Goal: Task Accomplishment & Management: Complete application form

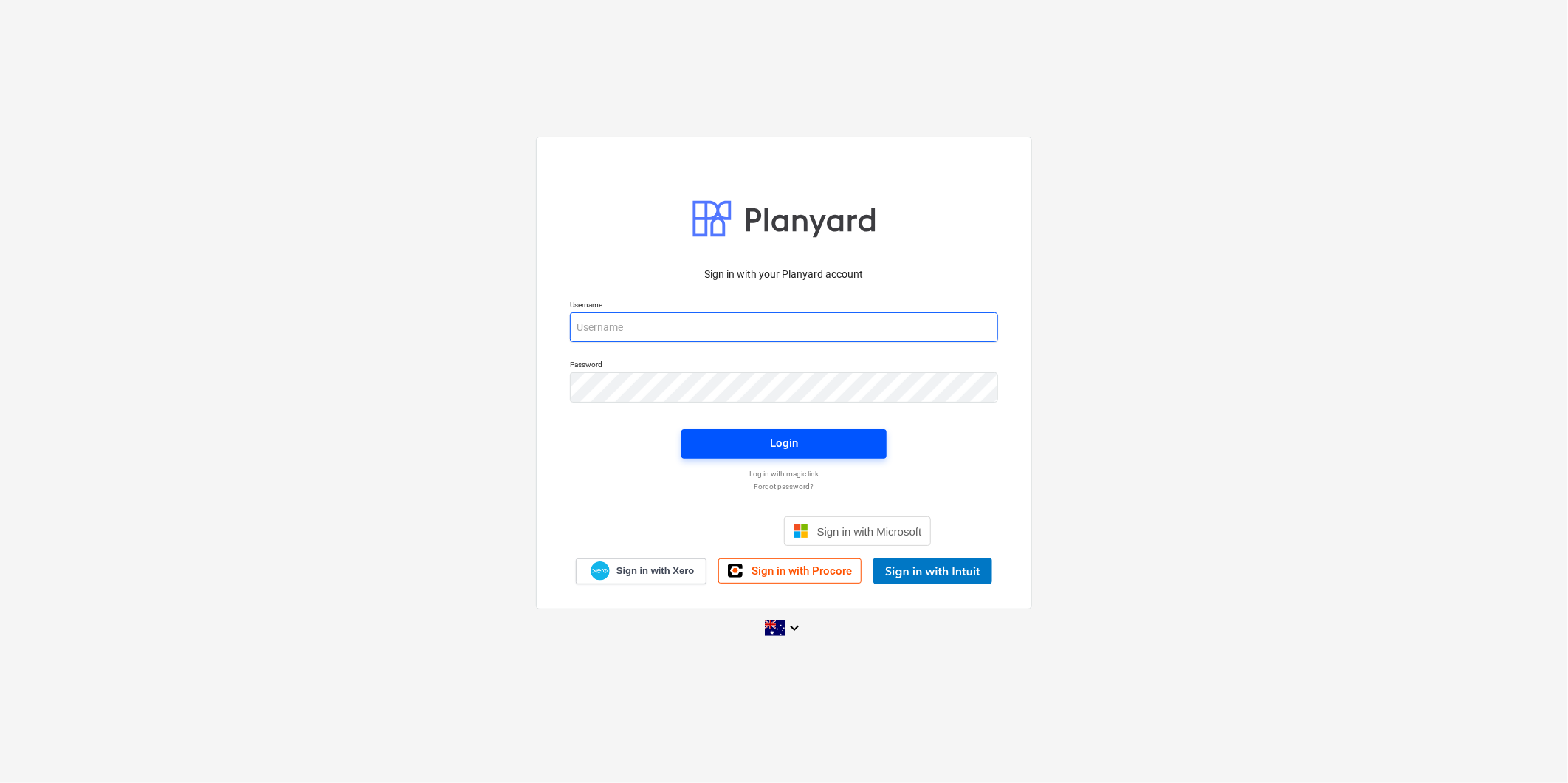
type input "[PERSON_NAME][EMAIL_ADDRESS][DOMAIN_NAME]"
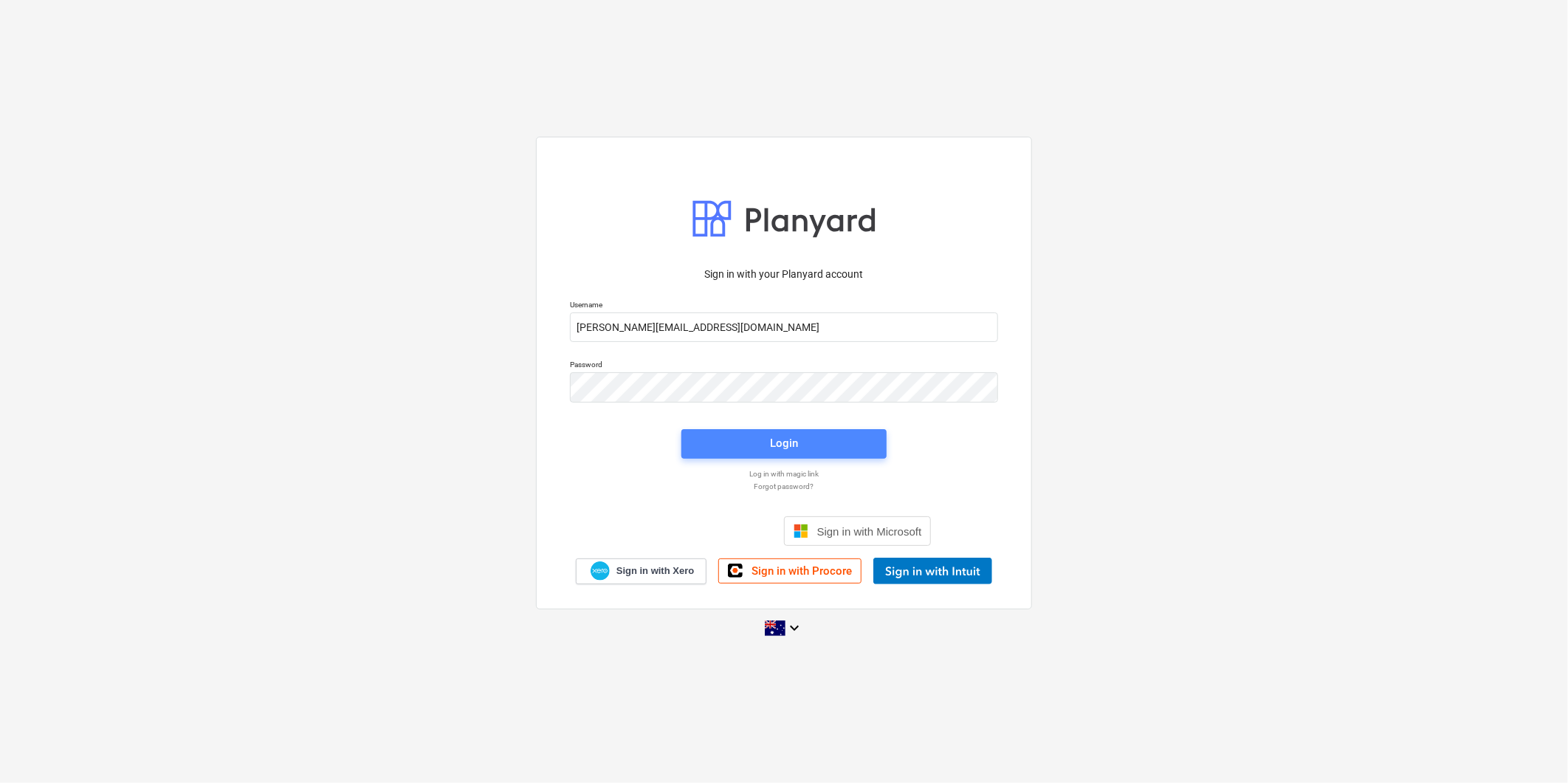
click at [798, 441] on span "Login" at bounding box center [784, 443] width 170 height 19
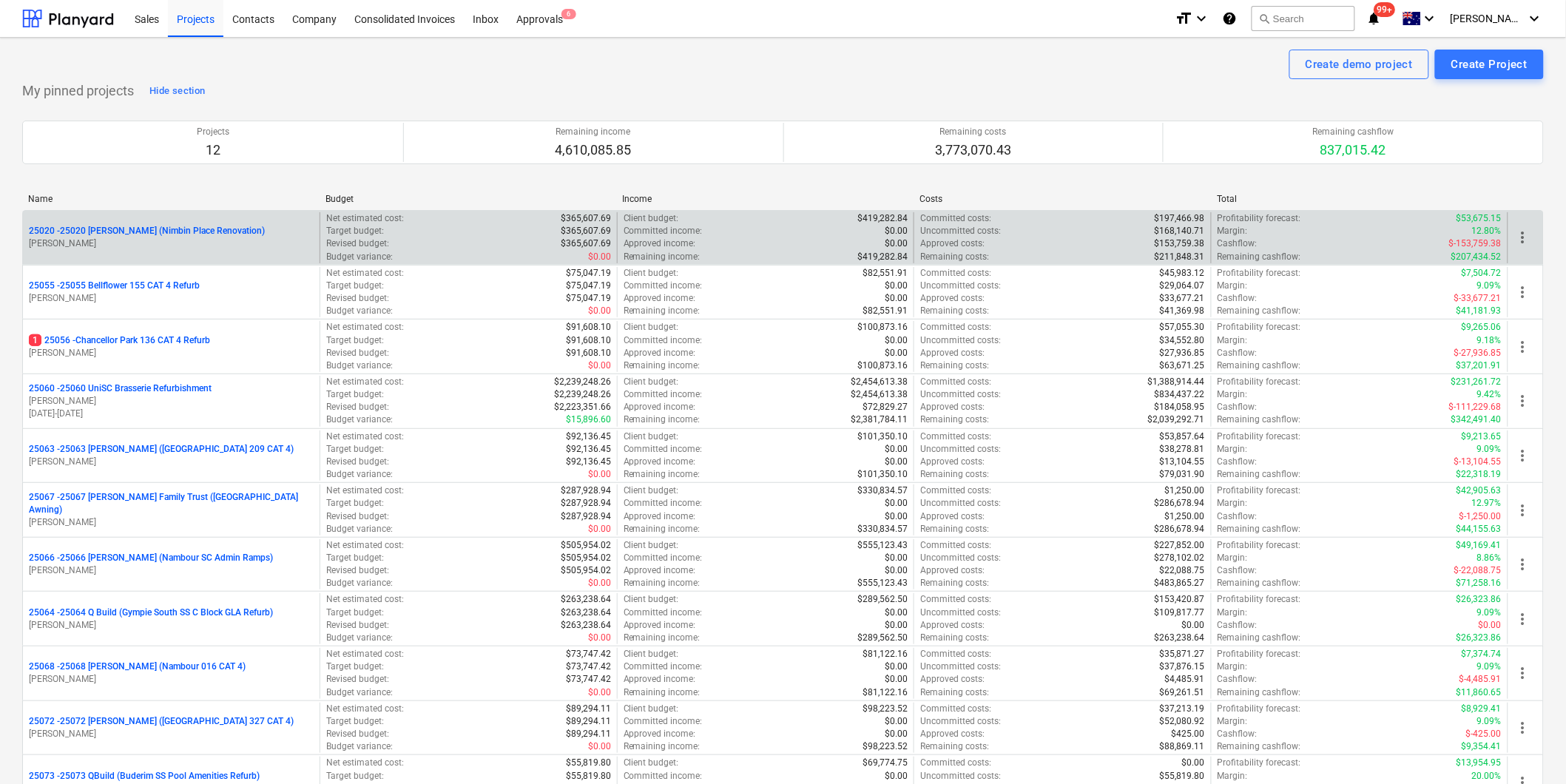
click at [161, 231] on p "25020 - 25020 [PERSON_NAME] (Nimbin Place Renovation)" at bounding box center [147, 231] width 236 height 12
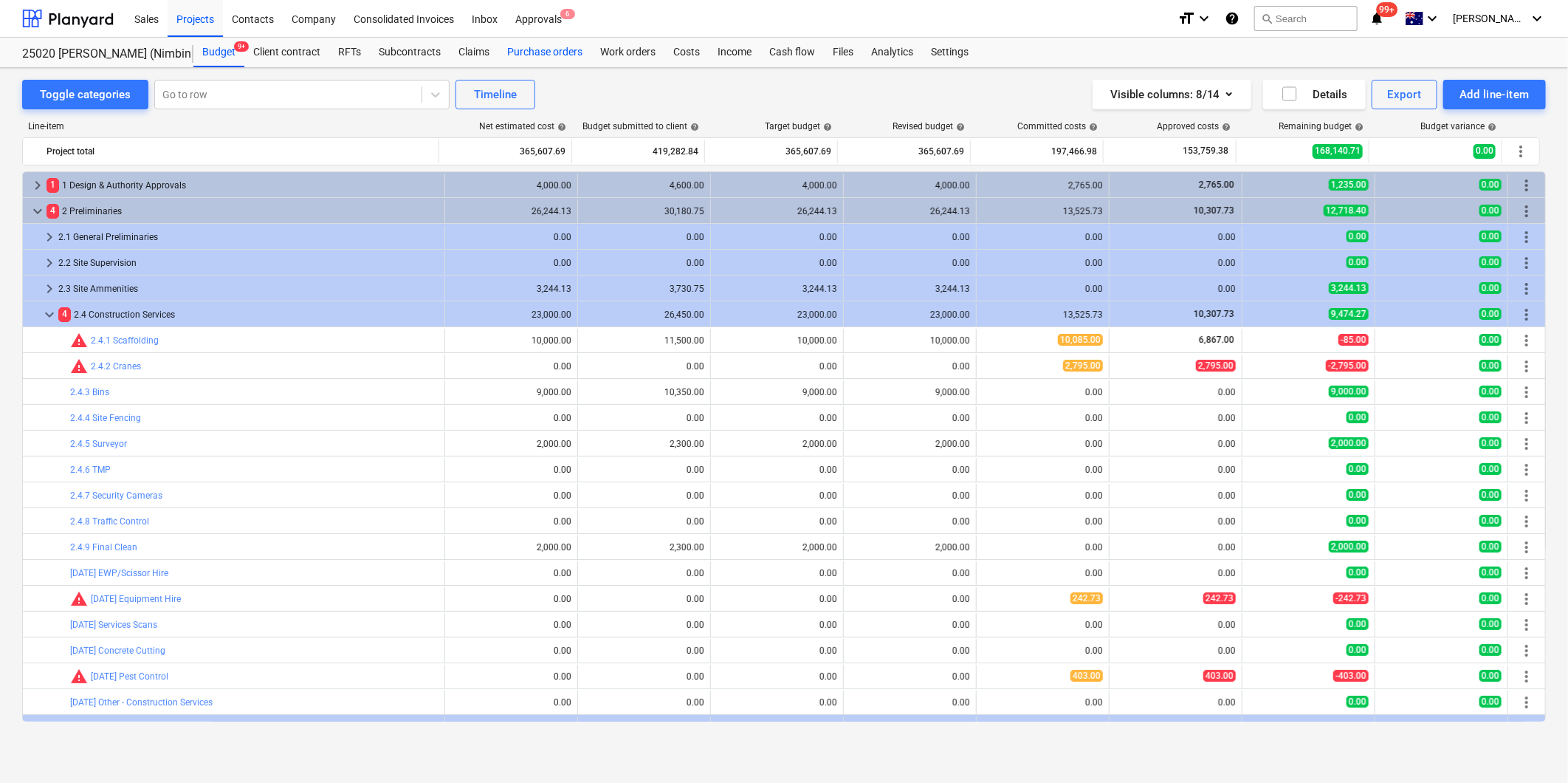
click at [577, 52] on div "Purchase orders" at bounding box center [544, 52] width 93 height 30
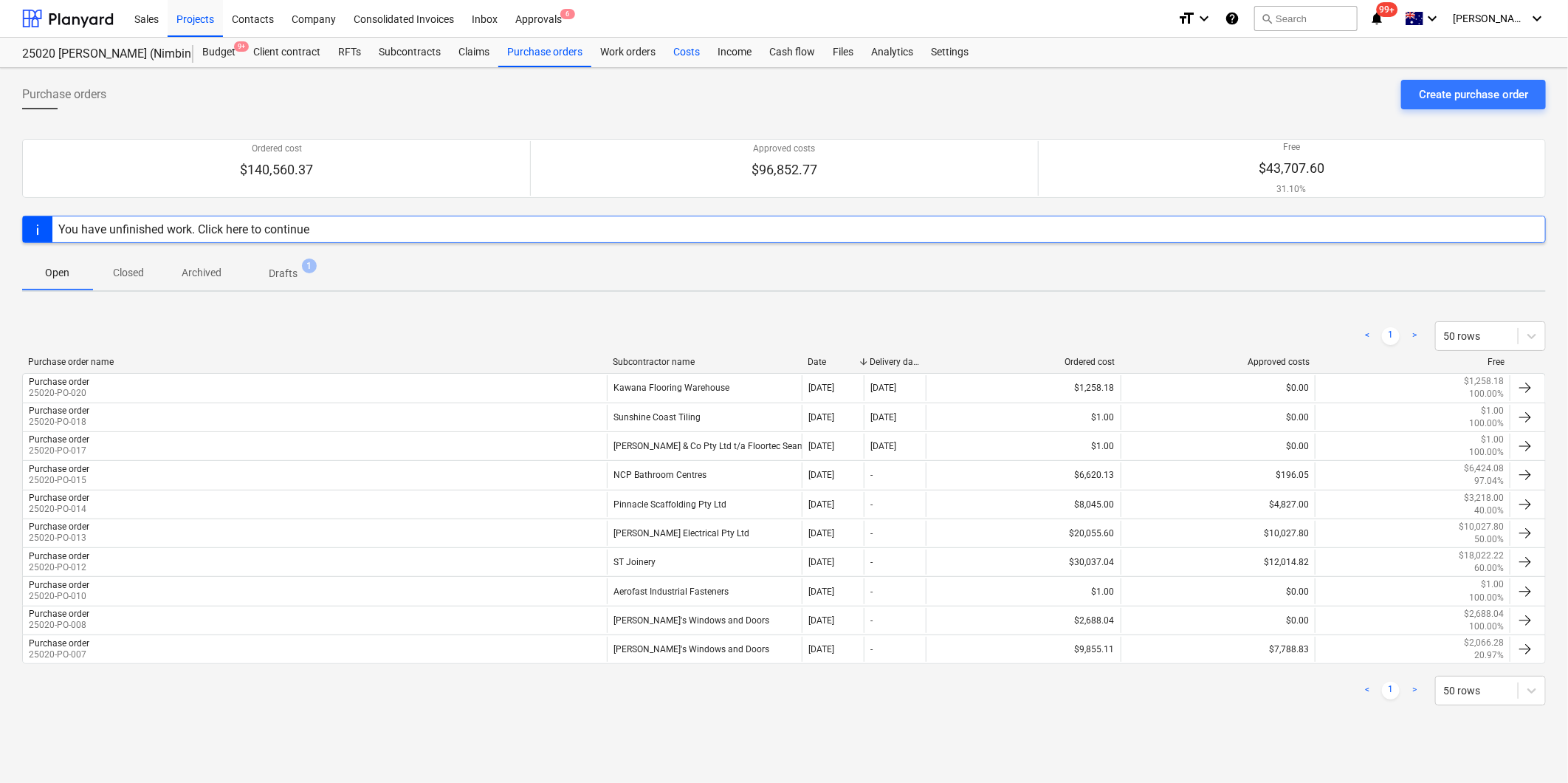
click at [685, 50] on div "Costs" at bounding box center [687, 52] width 45 height 30
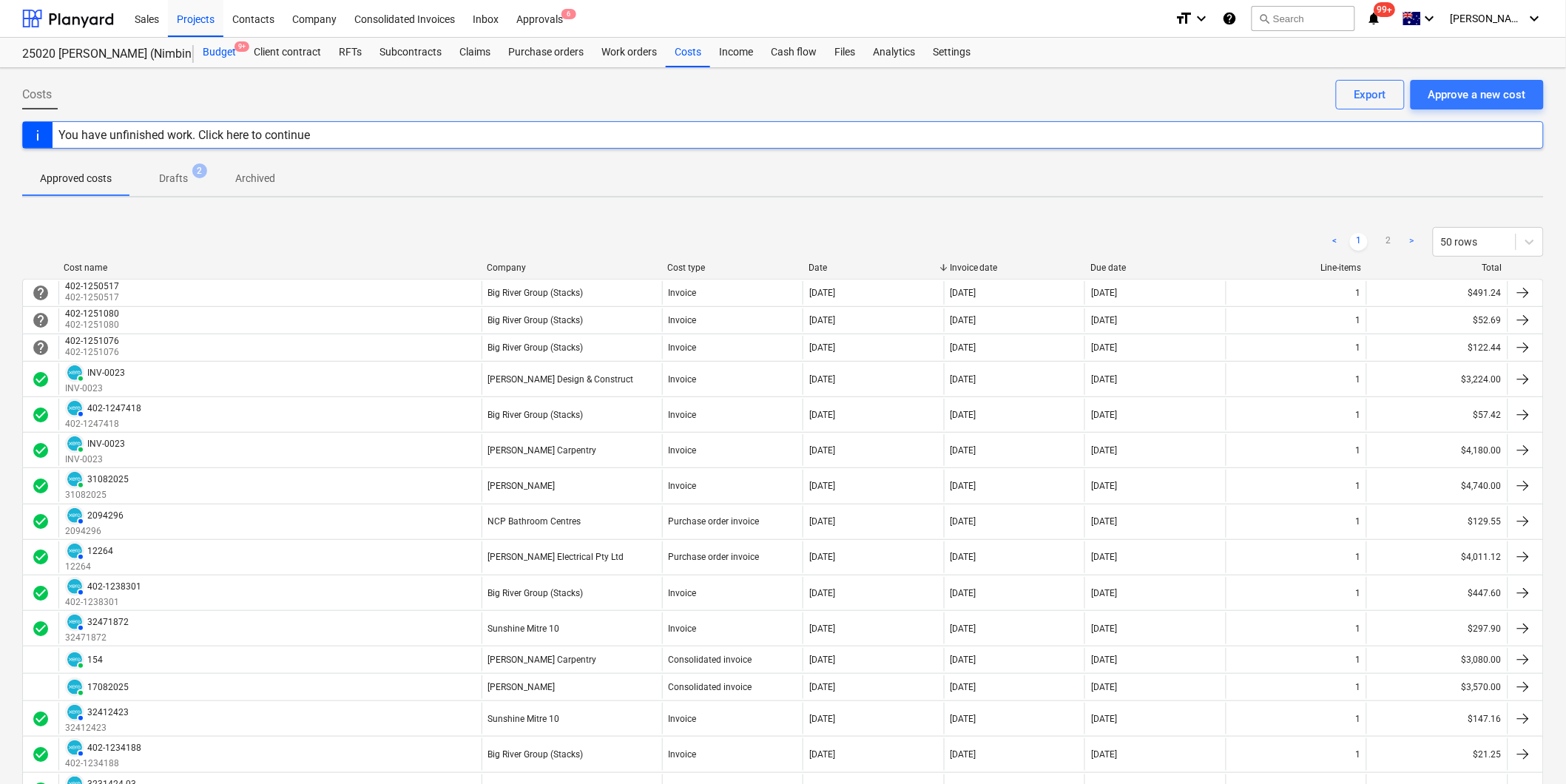
click at [223, 55] on div "Budget 9+" at bounding box center [219, 52] width 51 height 30
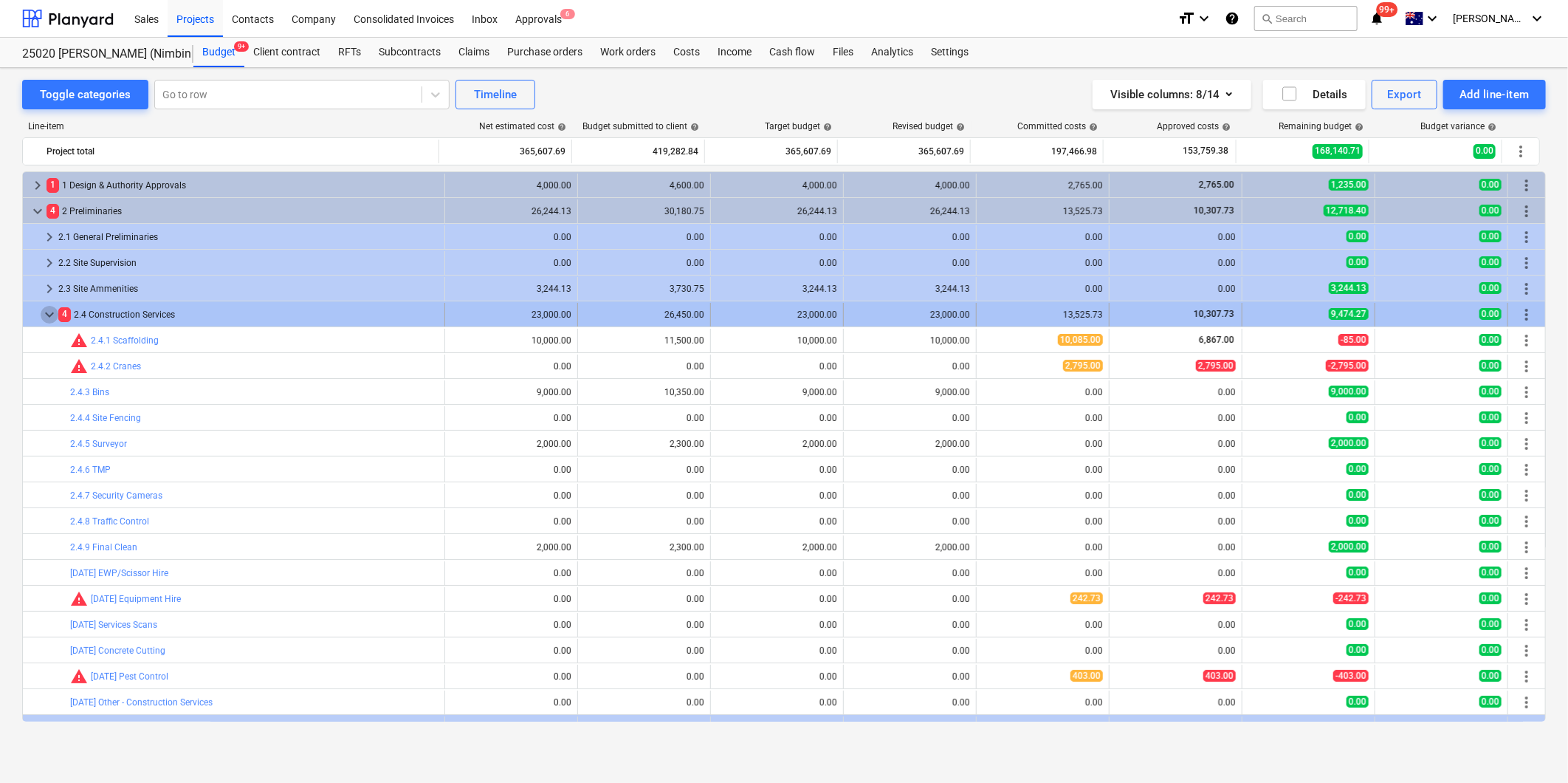
click at [54, 314] on span "keyboard_arrow_down" at bounding box center [50, 314] width 17 height 17
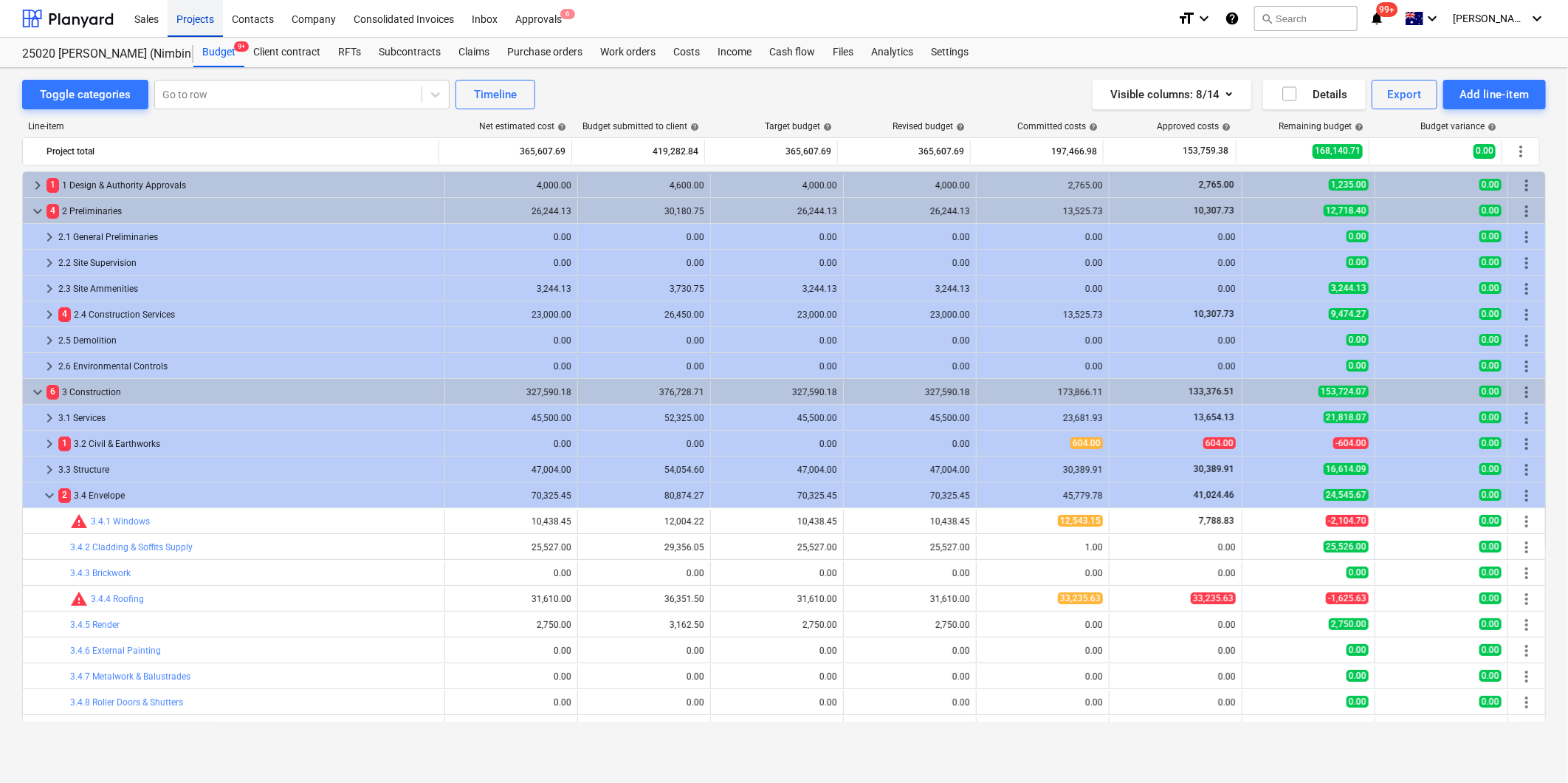
click at [198, 24] on div "Projects" at bounding box center [195, 17] width 55 height 38
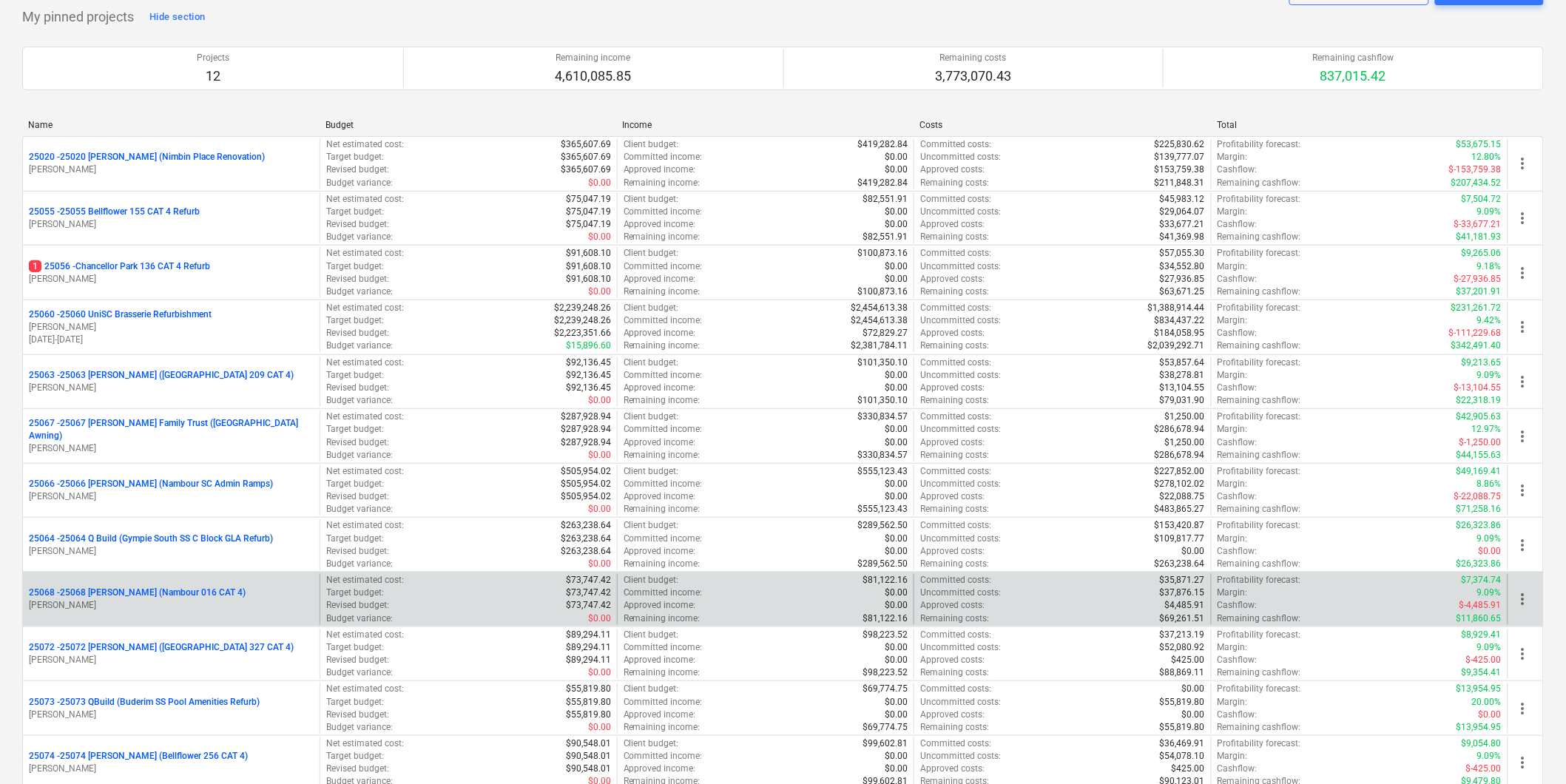
scroll to position [82, 0]
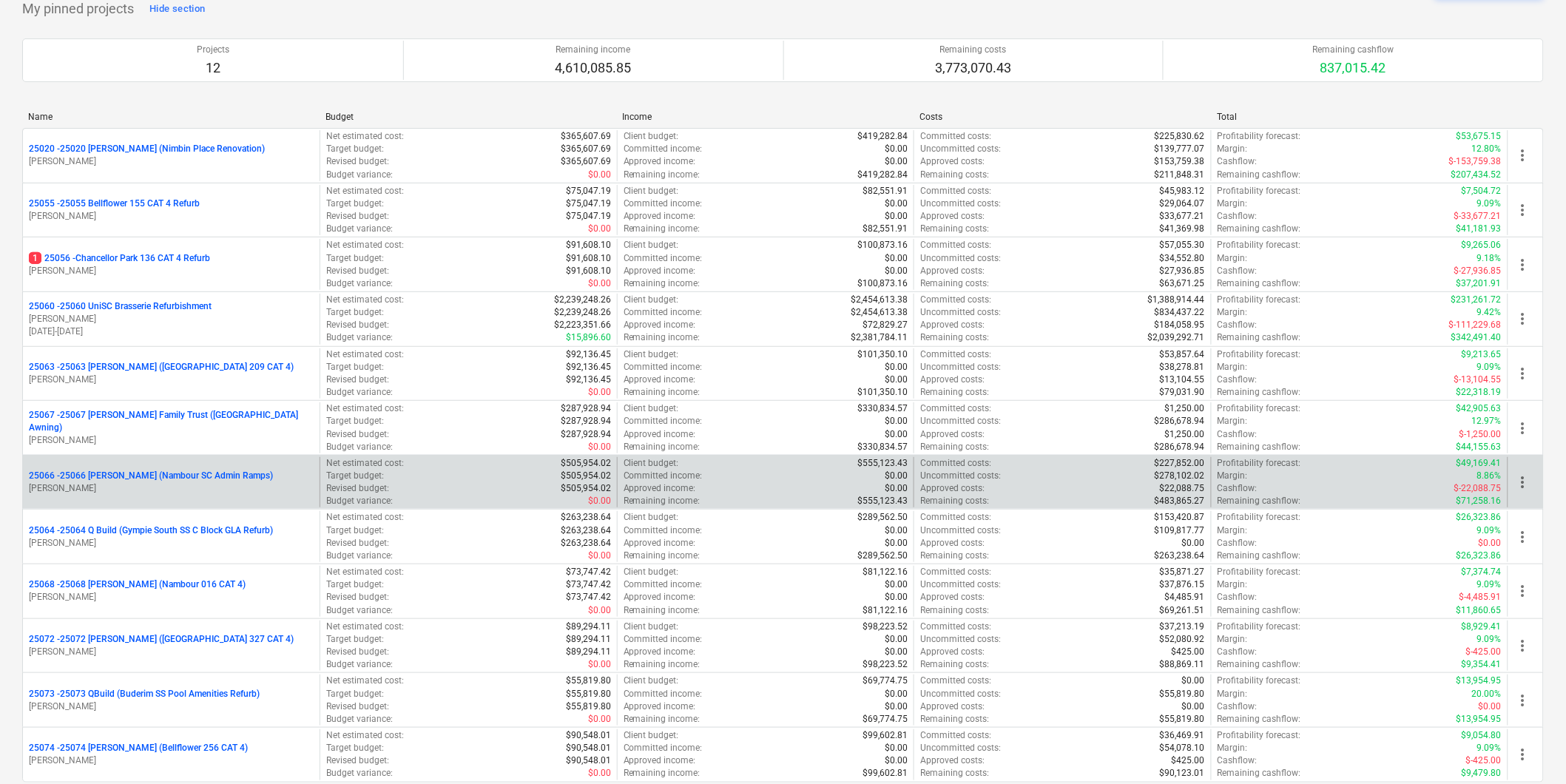
click at [191, 482] on p "25066 - 25066 [PERSON_NAME] (Nambour SC Admin Ramps)" at bounding box center [150, 475] width 244 height 12
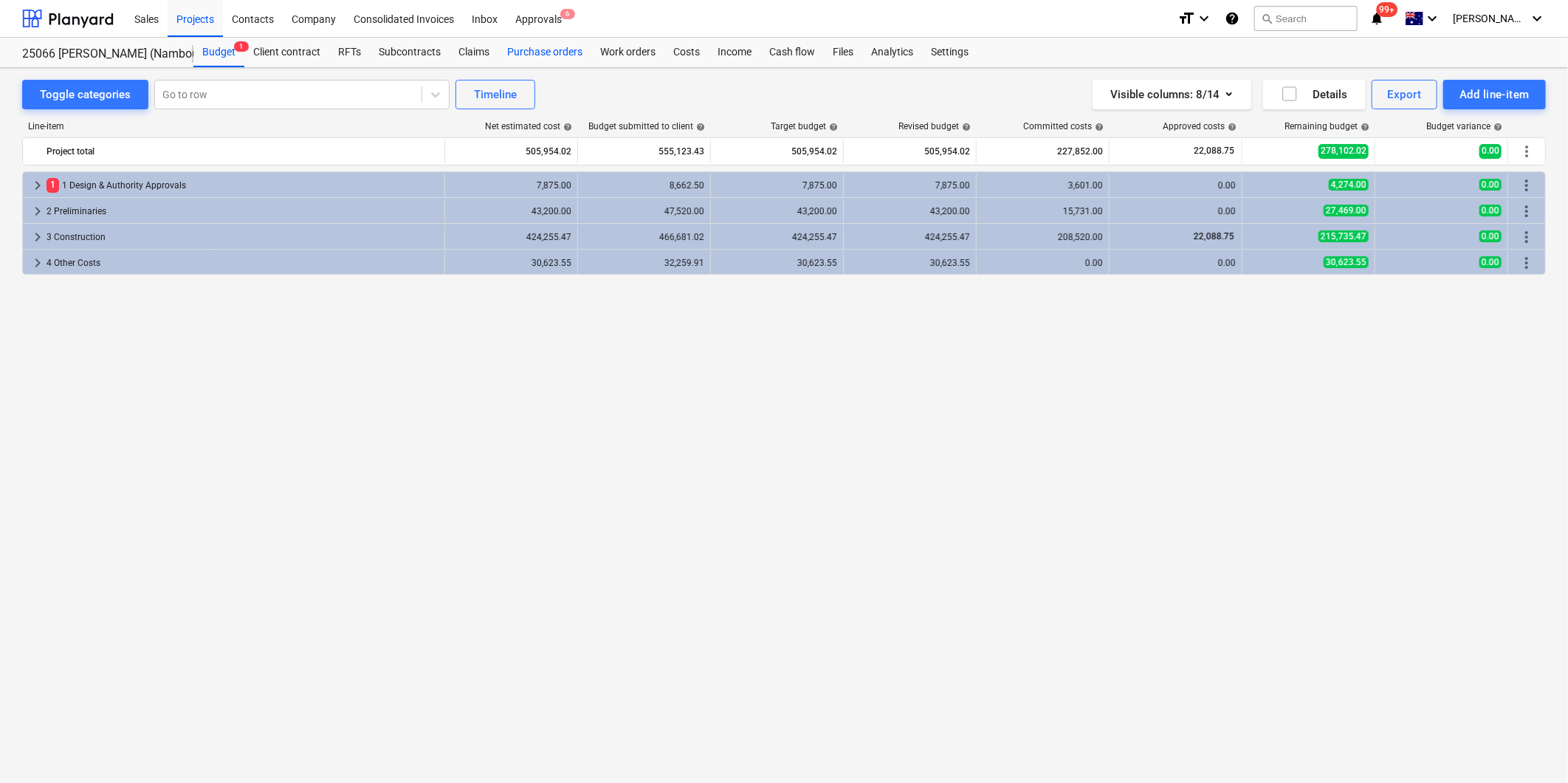
click at [533, 54] on div "Purchase orders" at bounding box center [544, 52] width 93 height 30
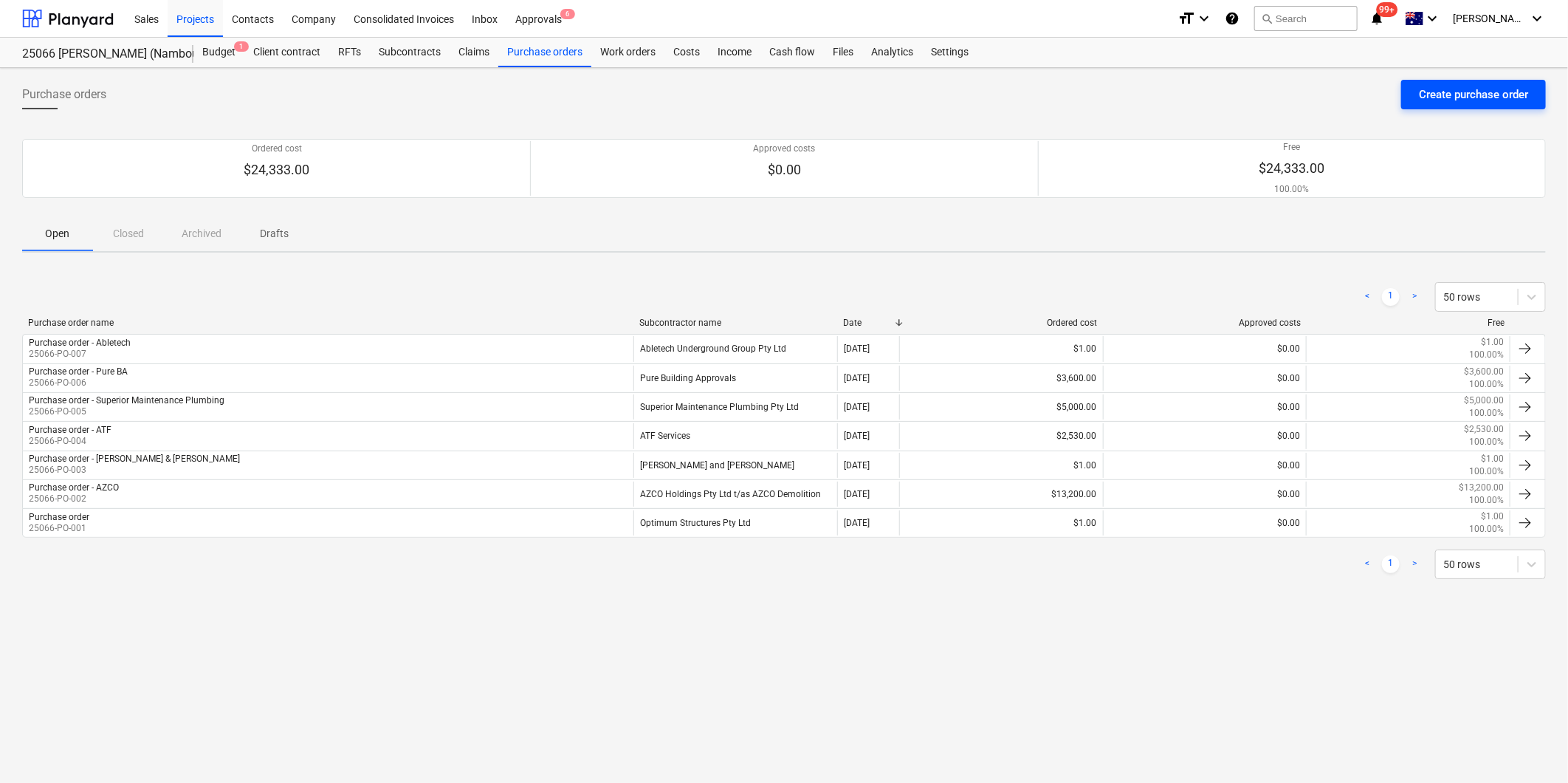
click at [1466, 93] on div "Create purchase order" at bounding box center [1473, 94] width 109 height 19
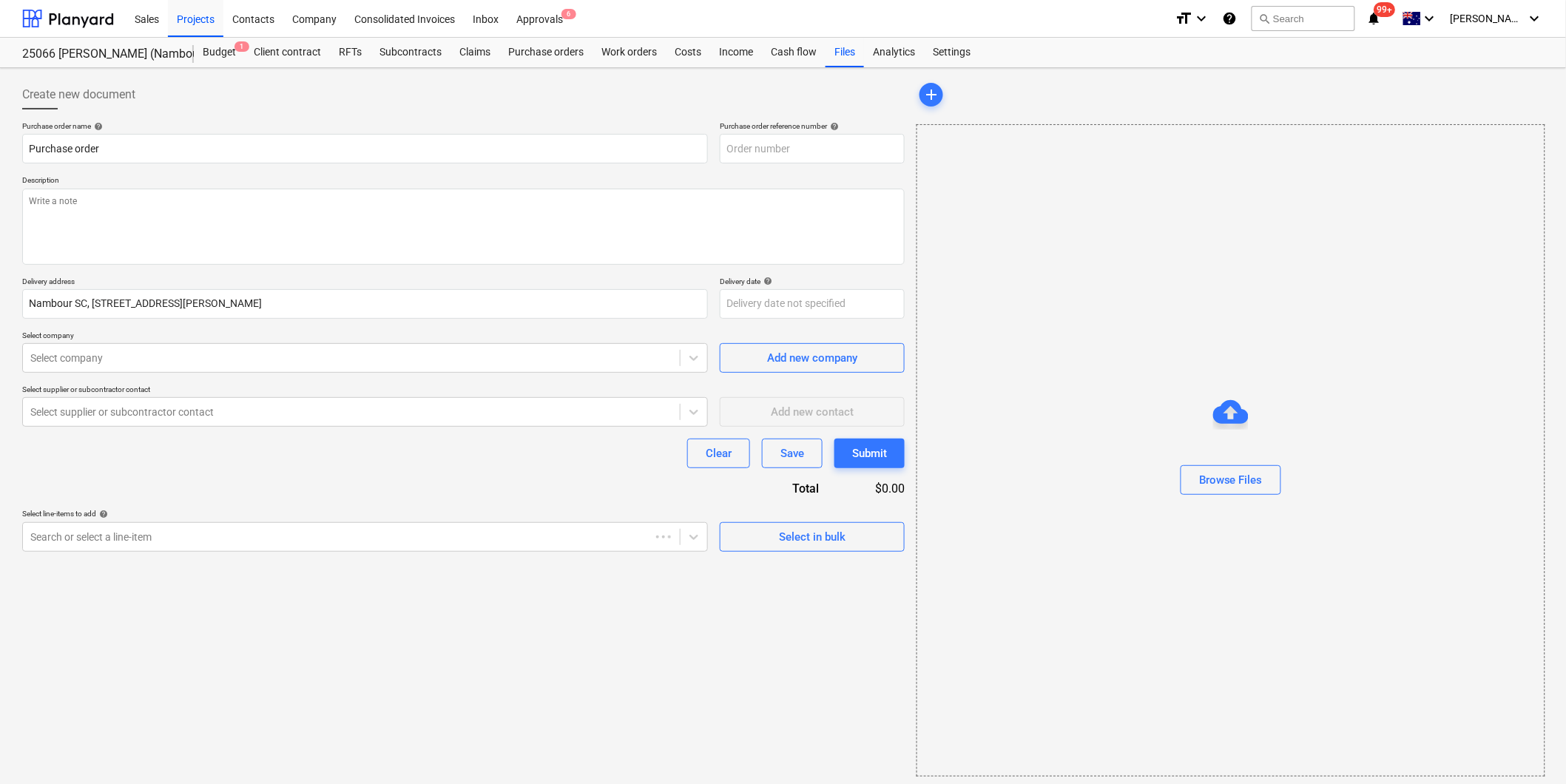
type textarea "x"
type input "25066-PO-008"
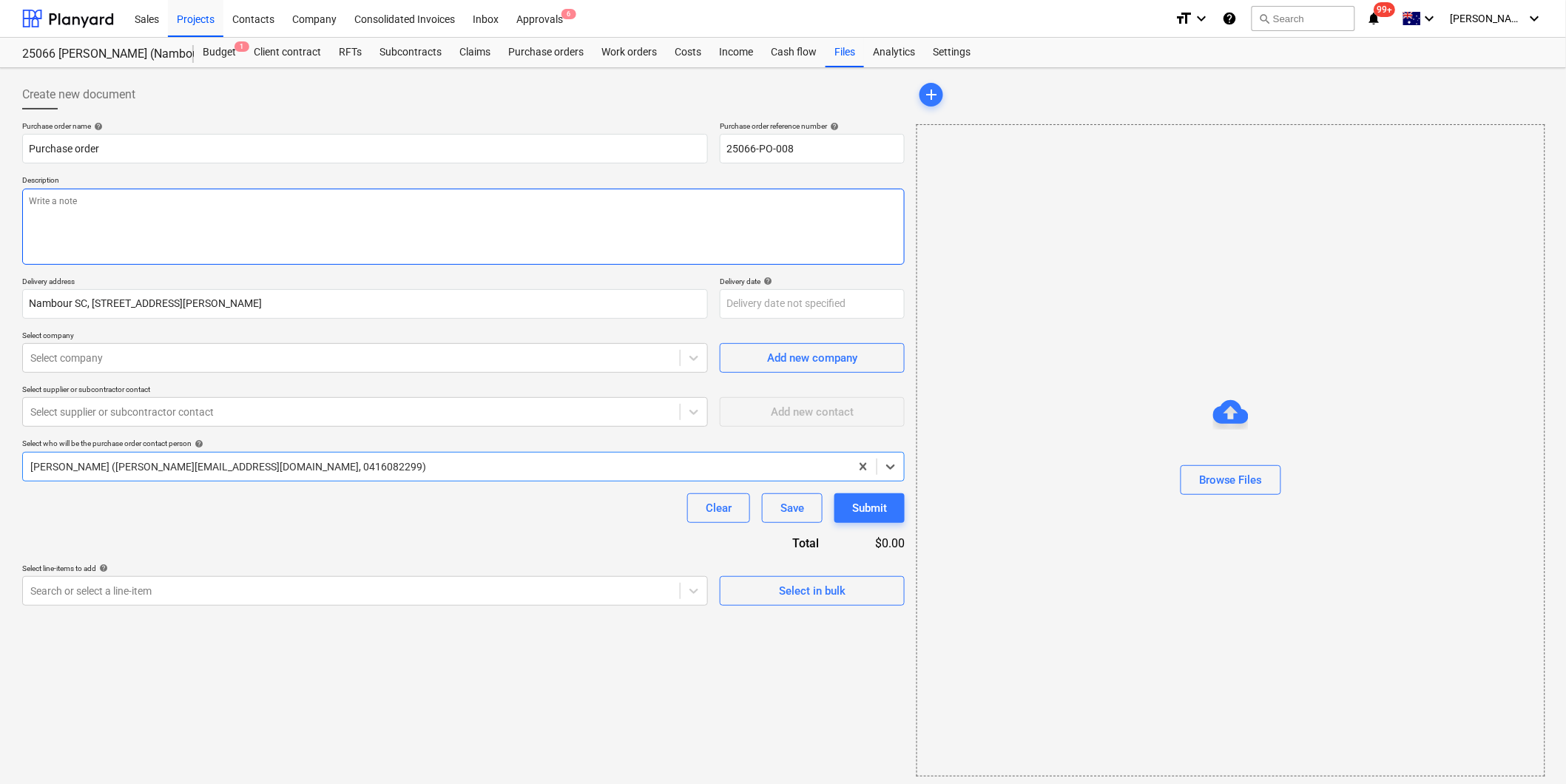
click at [99, 199] on textarea at bounding box center [463, 226] width 882 height 76
type textarea "x"
type textarea "PA"
type textarea "x"
type textarea "PAy"
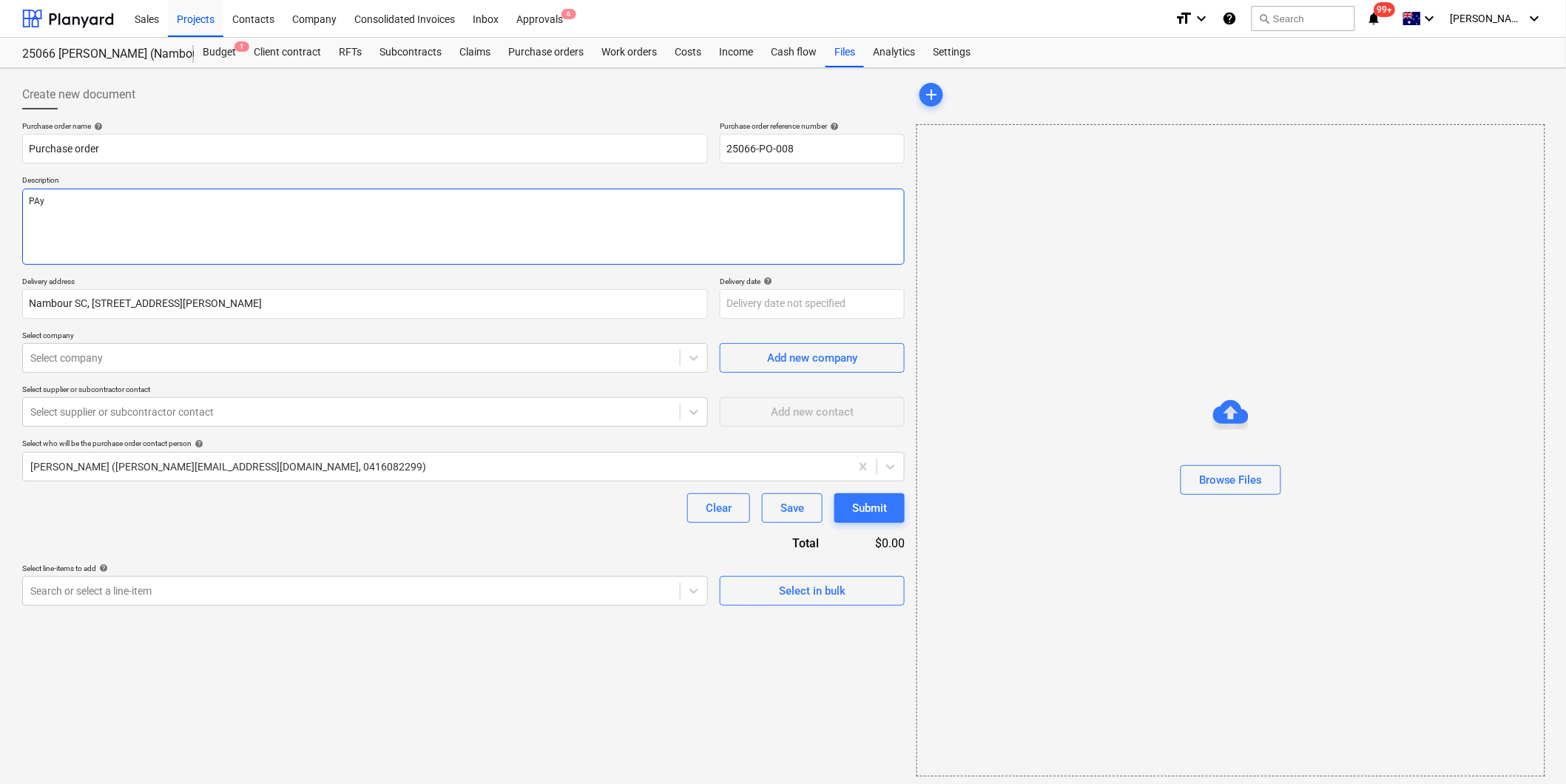
type textarea "x"
type textarea "PAym"
type textarea "x"
type textarea "PAyme"
type textarea "x"
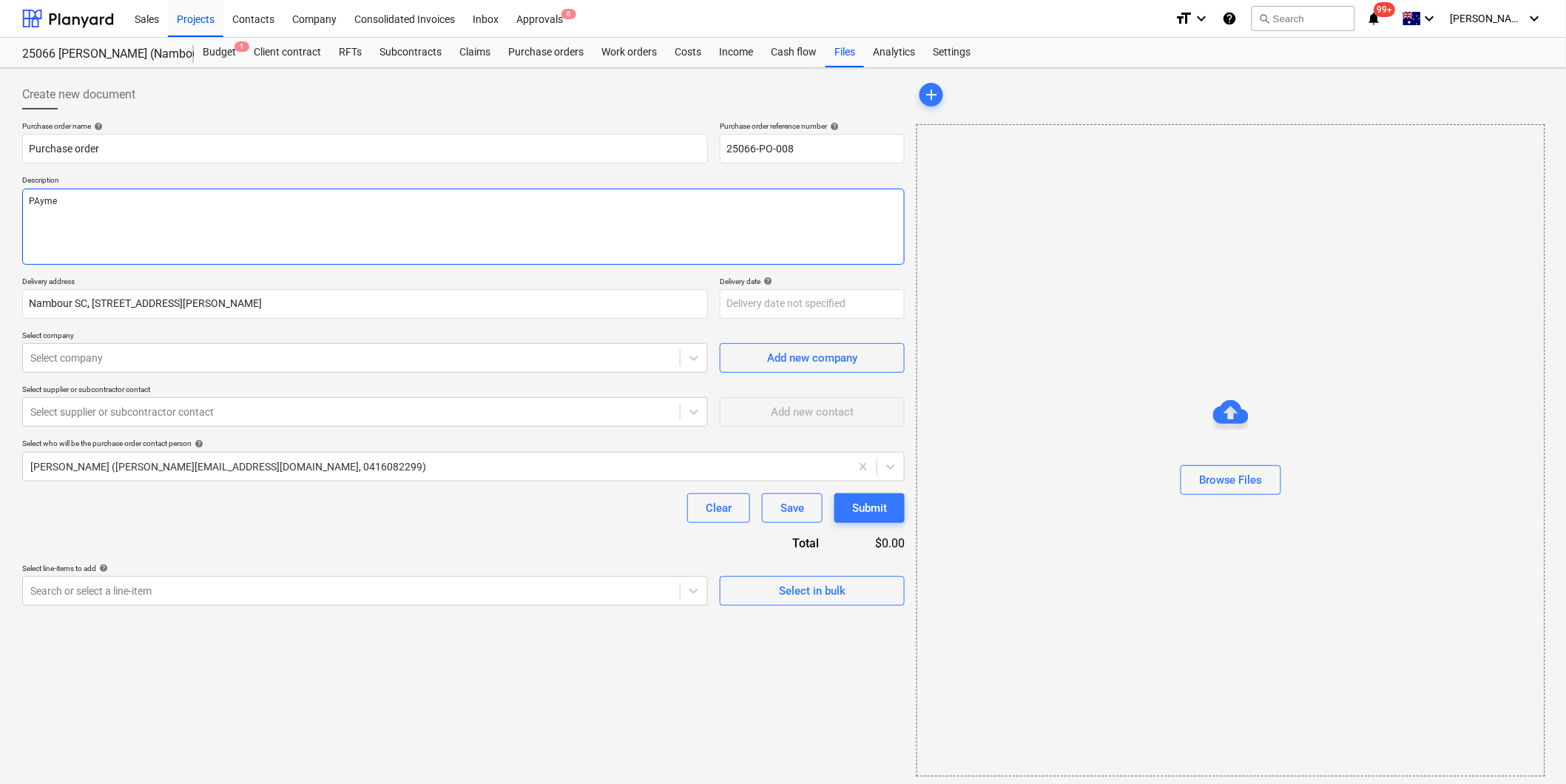
type textarea "PAymen"
type textarea "x"
type textarea "PAyment"
type textarea "x"
type textarea "PAyment"
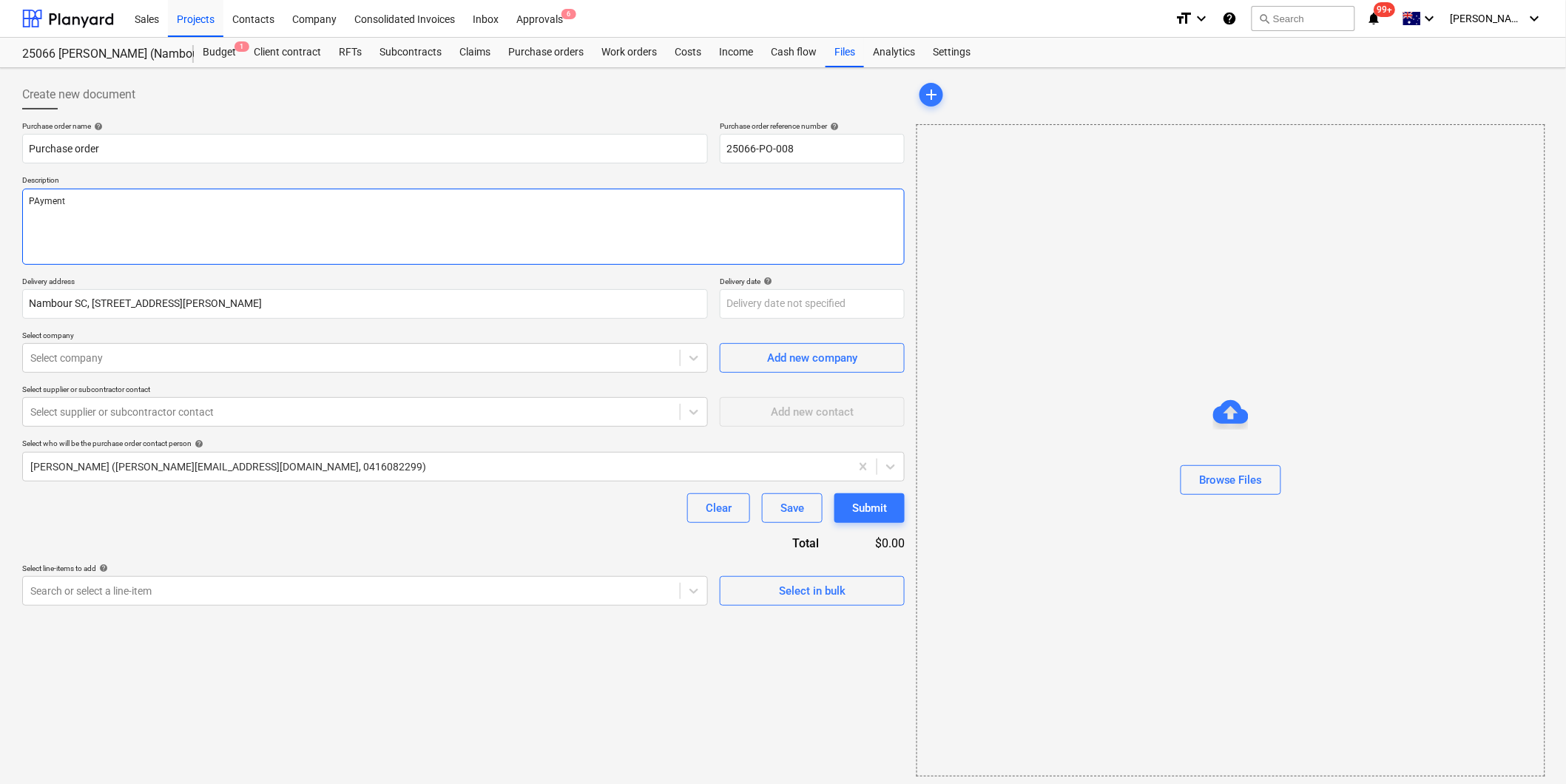
type textarea "x"
type textarea "PAyment TE"
type textarea "x"
type textarea "PAyment TEr"
type textarea "x"
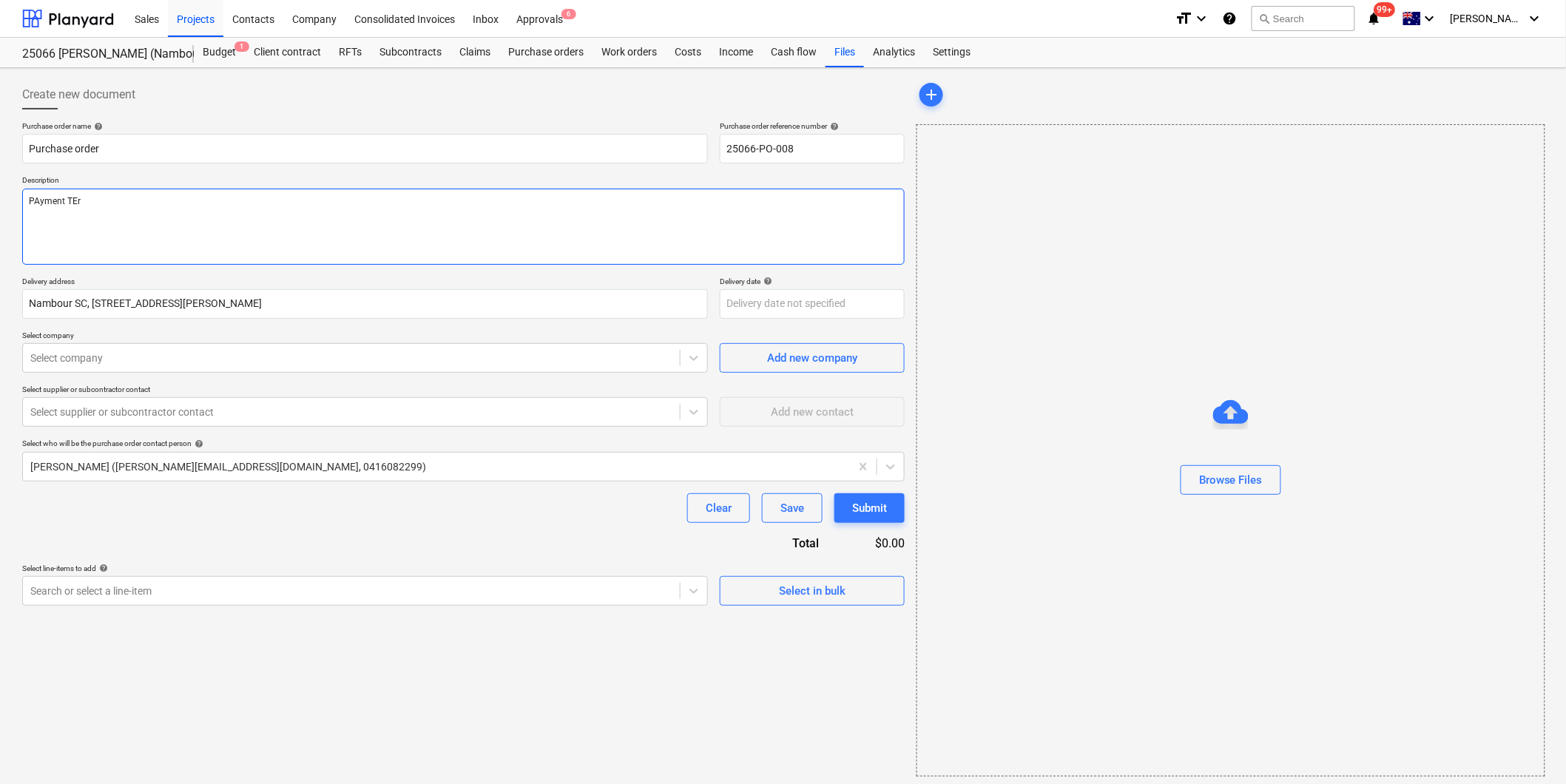
type textarea "PAyment TErm"
type textarea "x"
type textarea "PAyment TErms"
type textarea "x"
type textarea "PAyment TErms:"
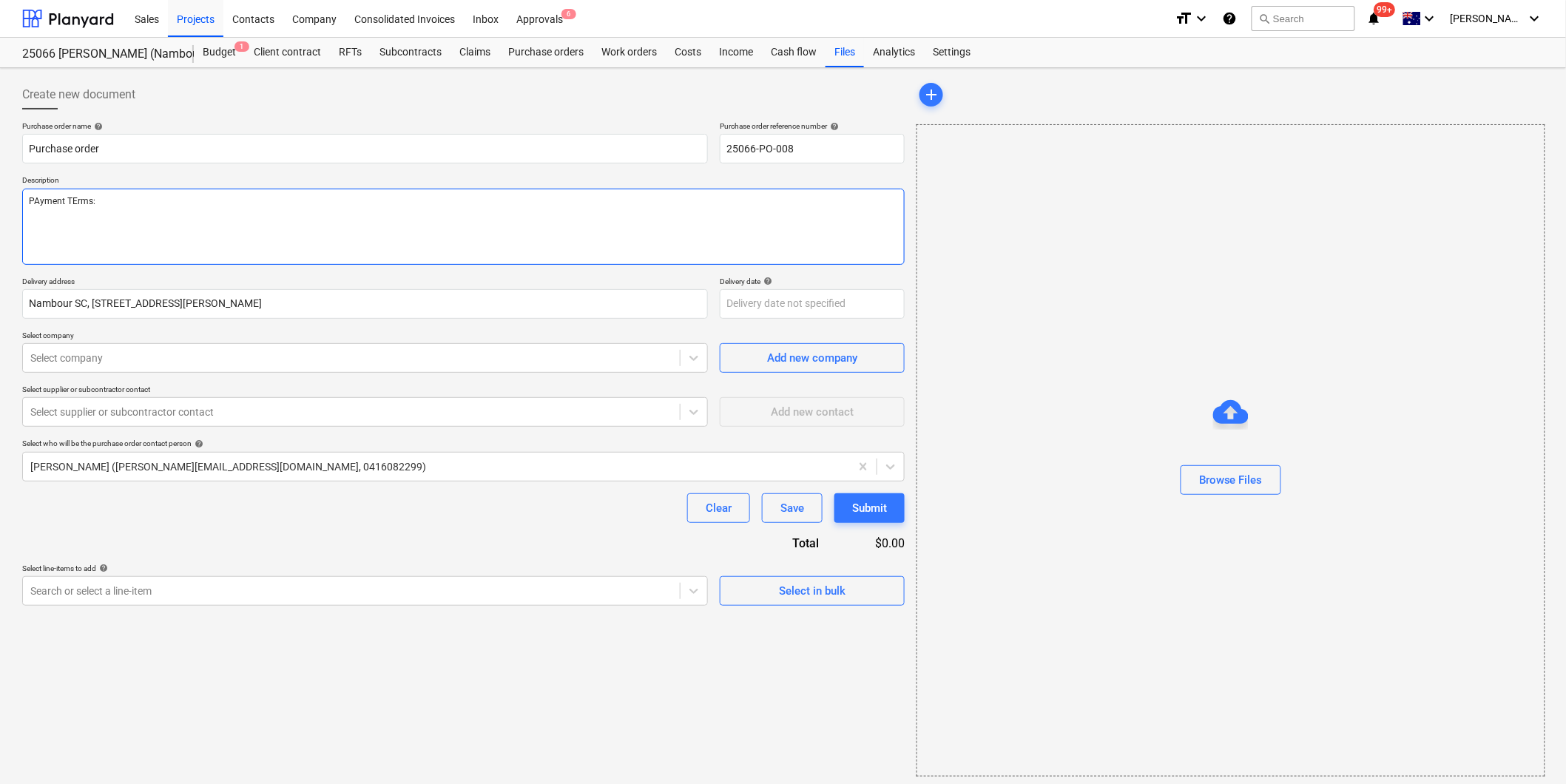
type textarea "x"
type textarea "PAyment TErms: 1"
type textarea "x"
type textarea "PAyment TErms: 14"
type textarea "x"
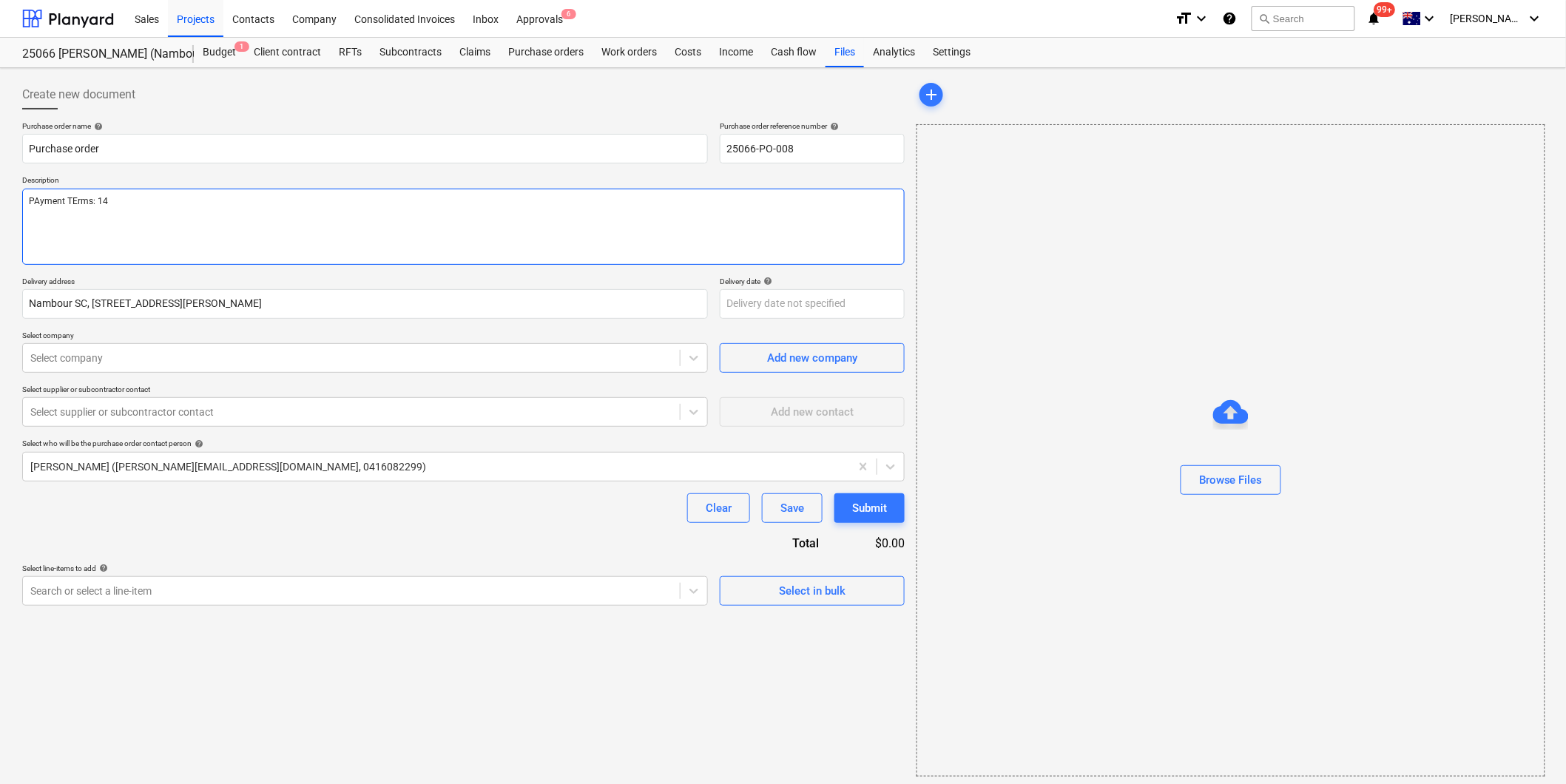
type textarea "PAyment TErms: 14"
type textarea "x"
type textarea "PAyment TErms: 14 d"
type textarea "x"
type textarea "PAyment TErms: 14 da"
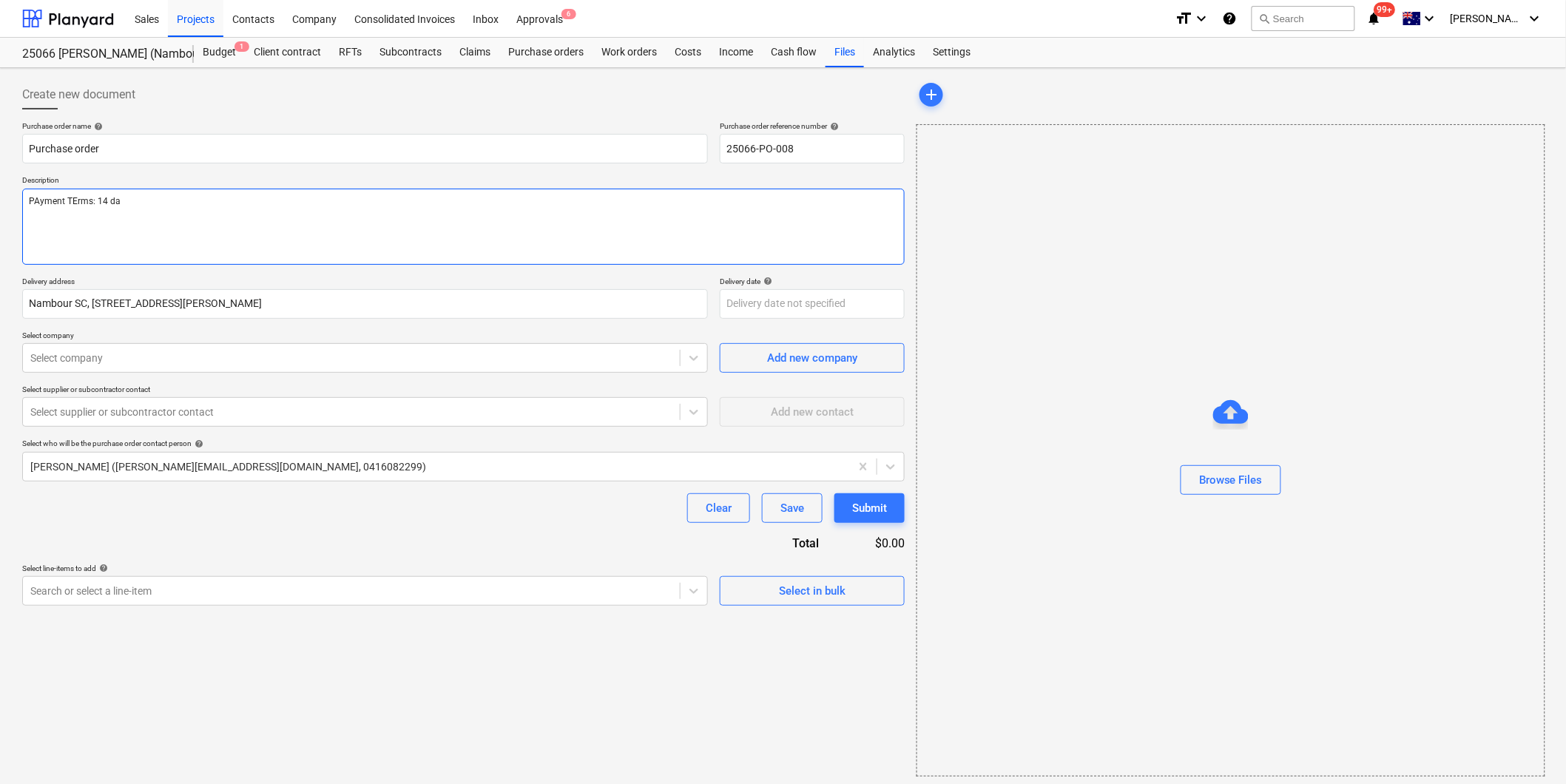
type textarea "x"
type textarea "PAyment TErms: 14 days"
type textarea "x"
type textarea "Pyment TErms: 14 days"
type textarea "x"
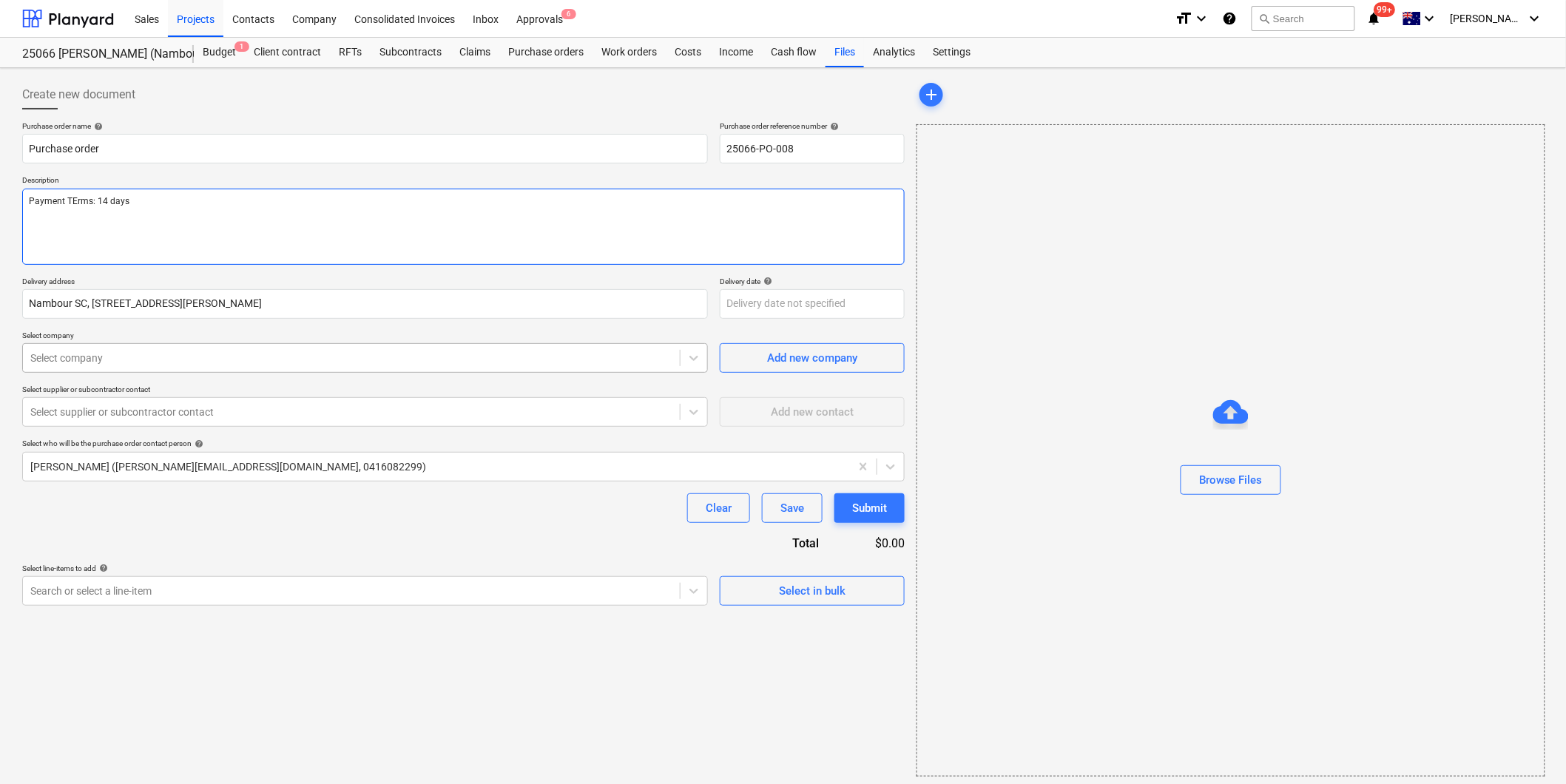
type textarea "Payment TErms: 14 days"
type textarea "x"
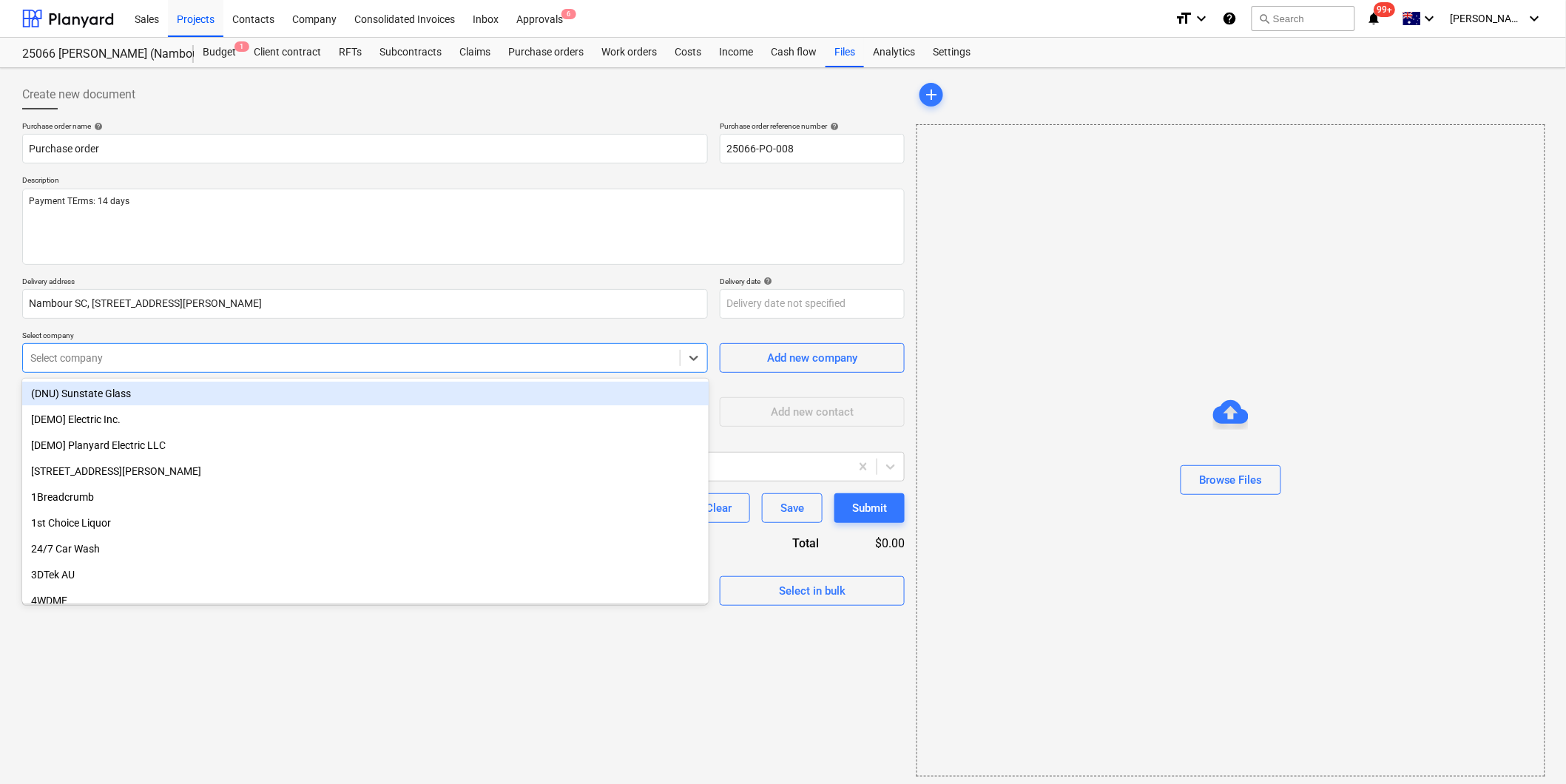
click at [112, 364] on div at bounding box center [351, 357] width 642 height 15
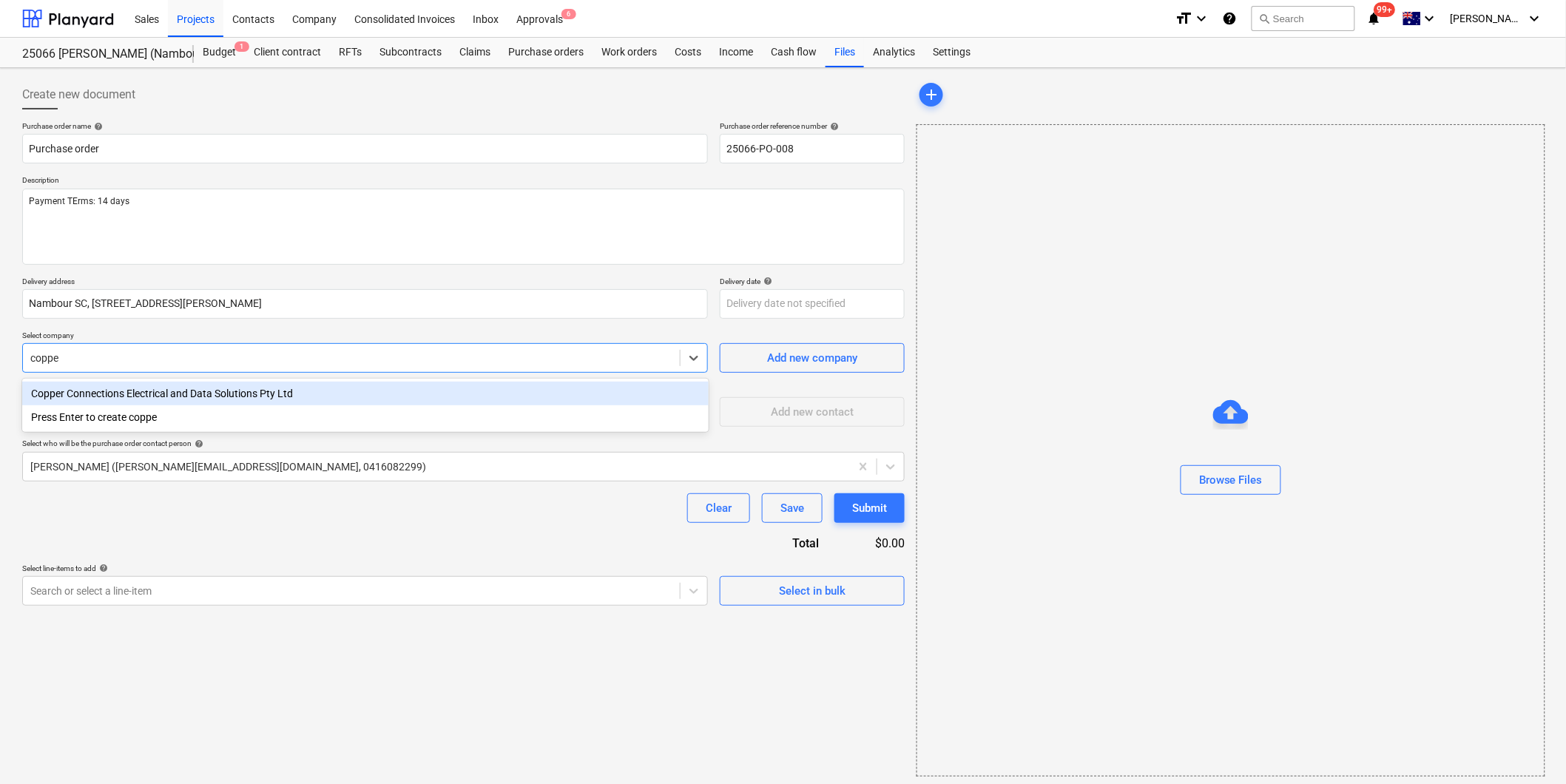
type input "copper"
click at [164, 393] on div "Copper Connections Electrical and Data Solutions Pty Ltd" at bounding box center [365, 393] width 686 height 24
type textarea "x"
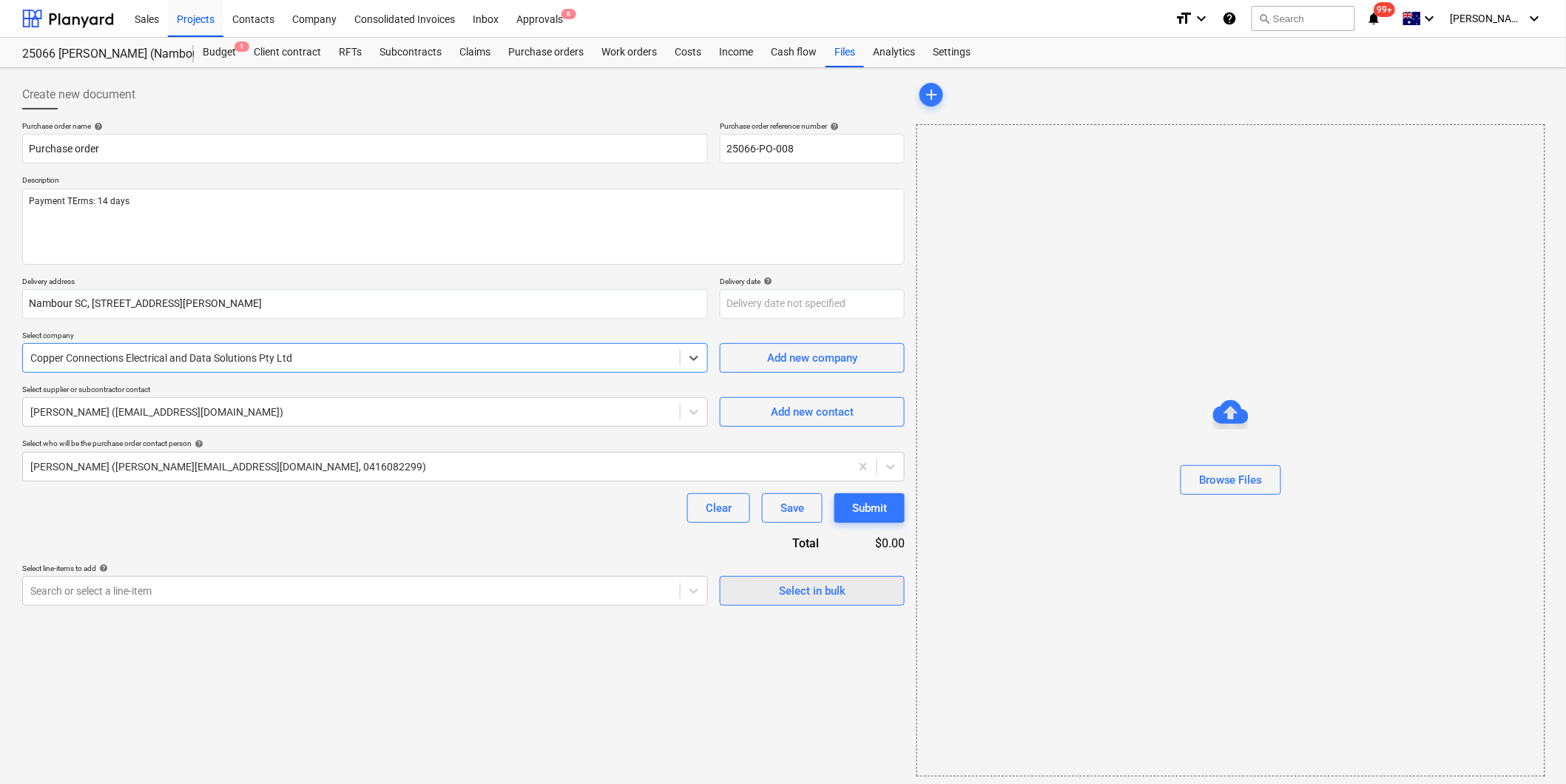
click at [811, 594] on div "Select in bulk" at bounding box center [812, 591] width 66 height 19
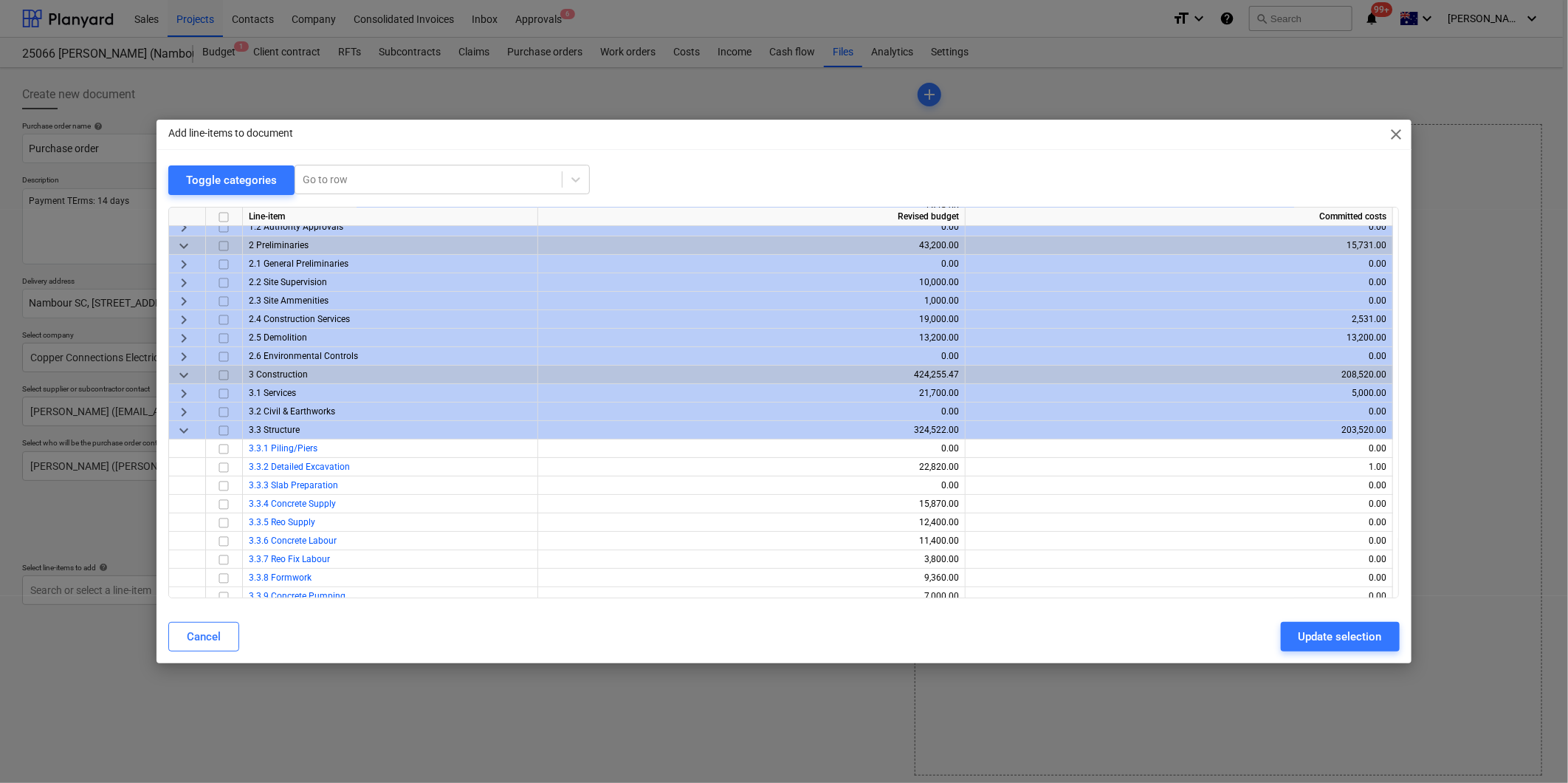
scroll to position [82, 0]
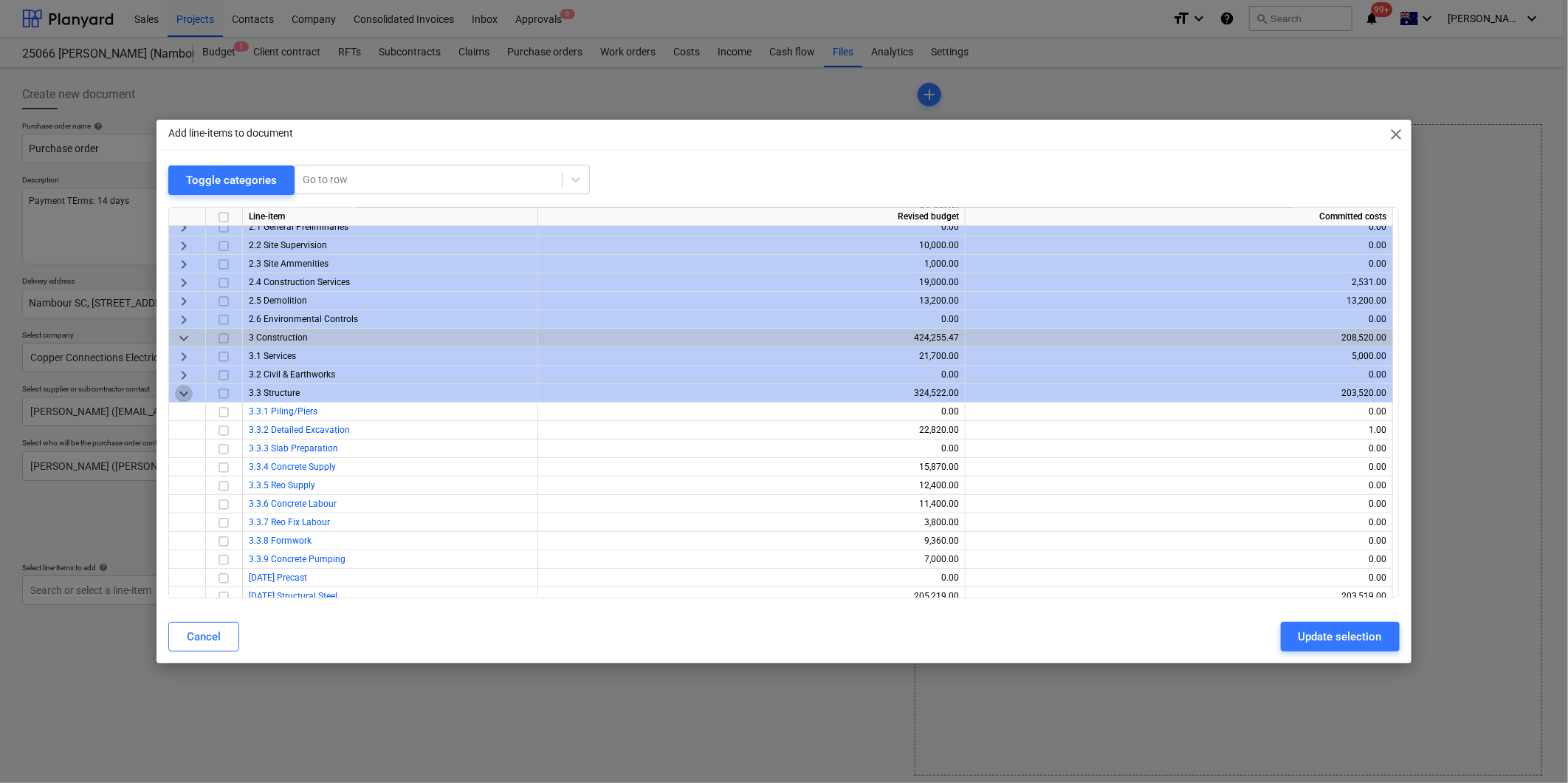
click at [182, 389] on span "keyboard_arrow_down" at bounding box center [184, 394] width 17 height 17
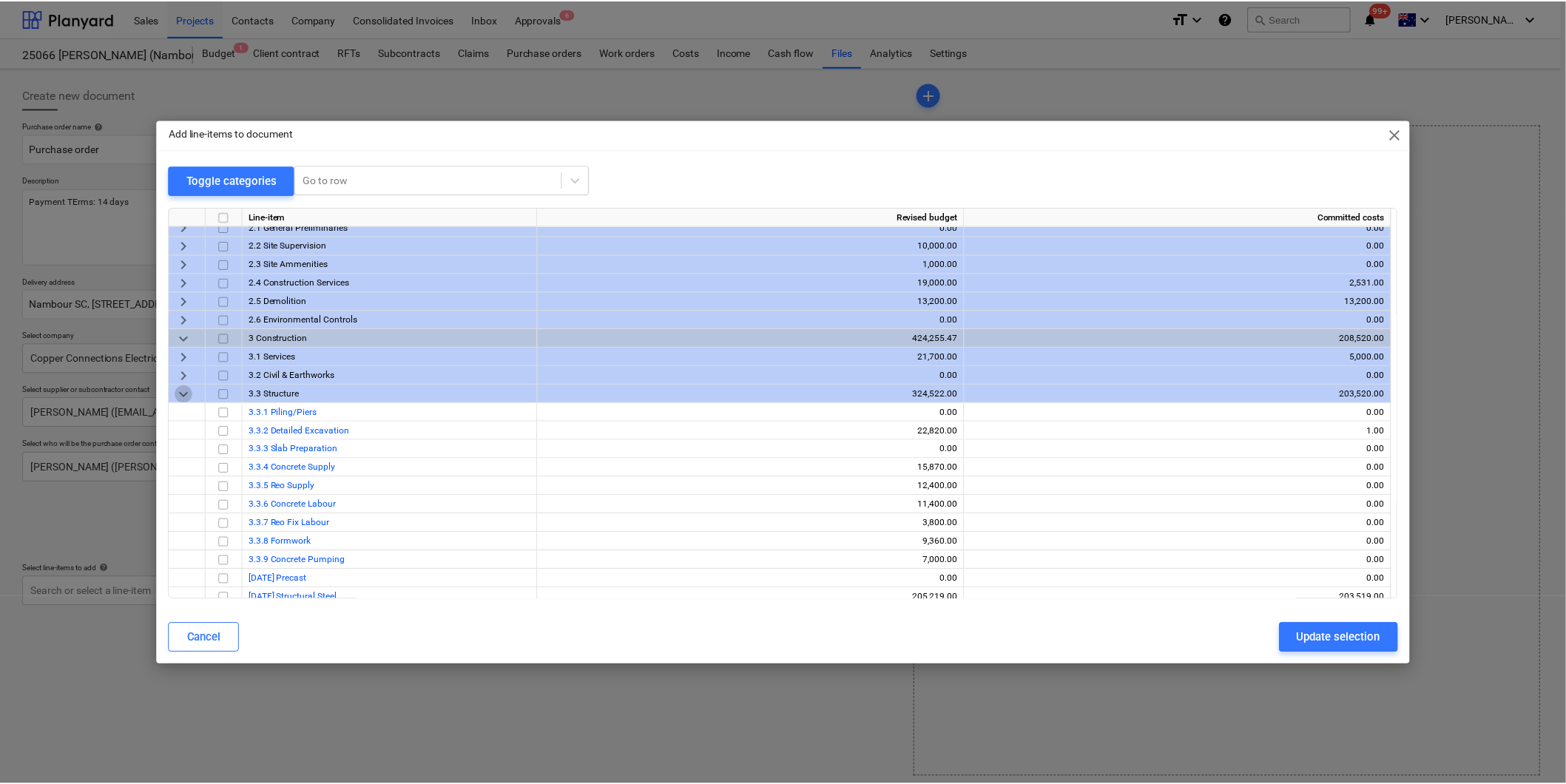
scroll to position [0, 0]
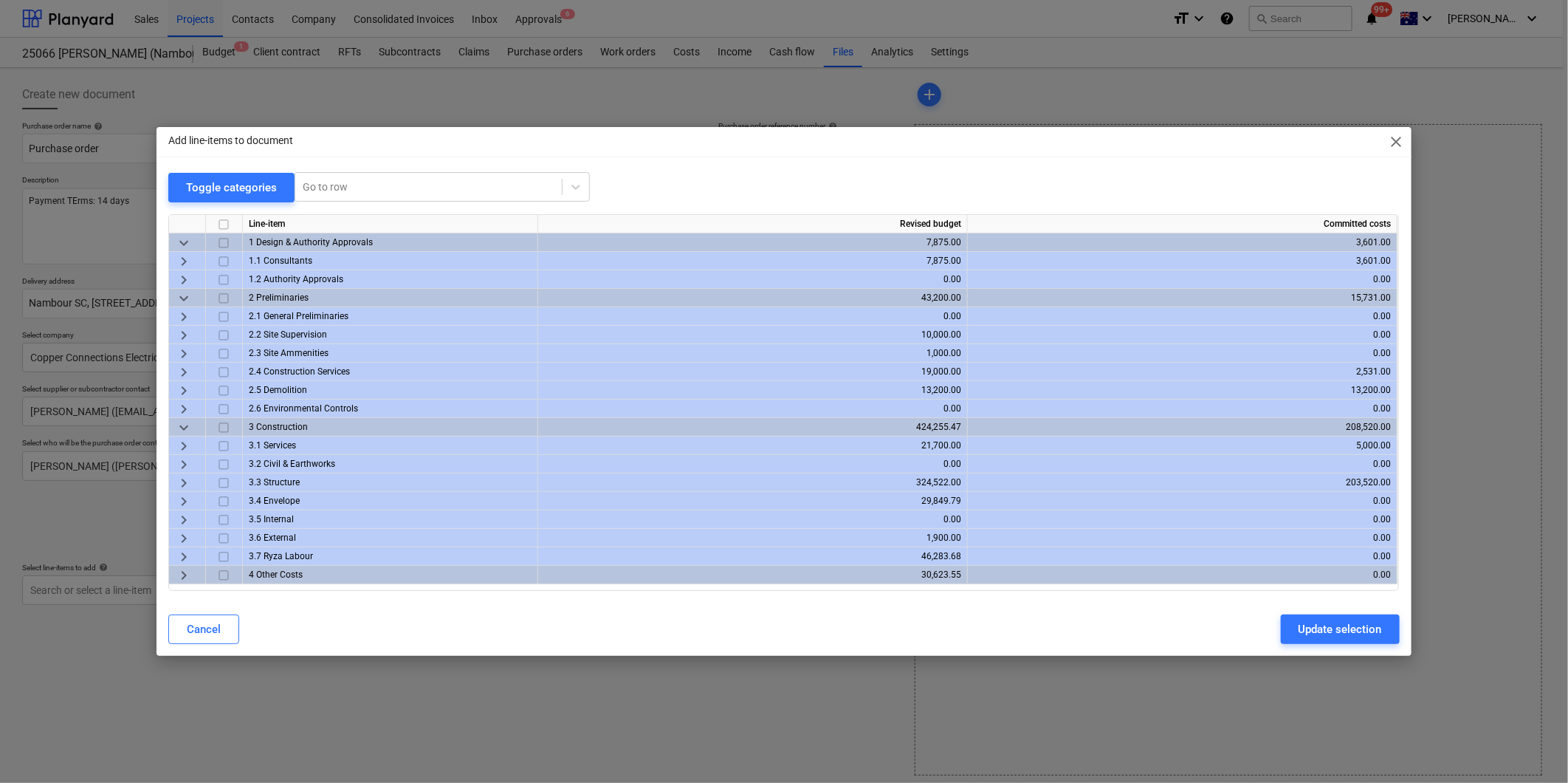
click at [187, 444] on span "keyboard_arrow_right" at bounding box center [184, 446] width 17 height 17
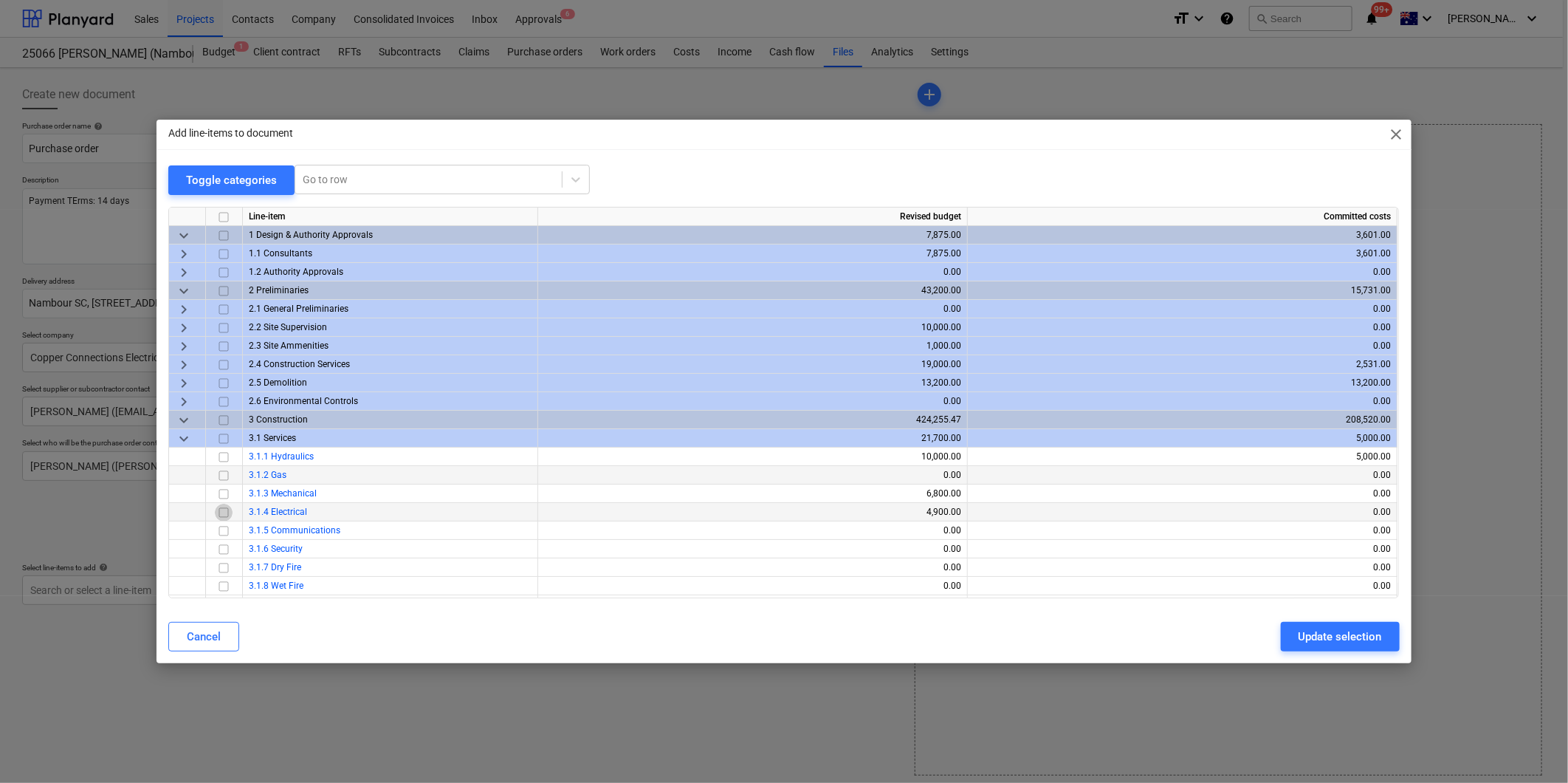
click at [220, 512] on input "checkbox" at bounding box center [223, 512] width 17 height 17
click at [1308, 622] on button "Update selection" at bounding box center [1340, 636] width 119 height 30
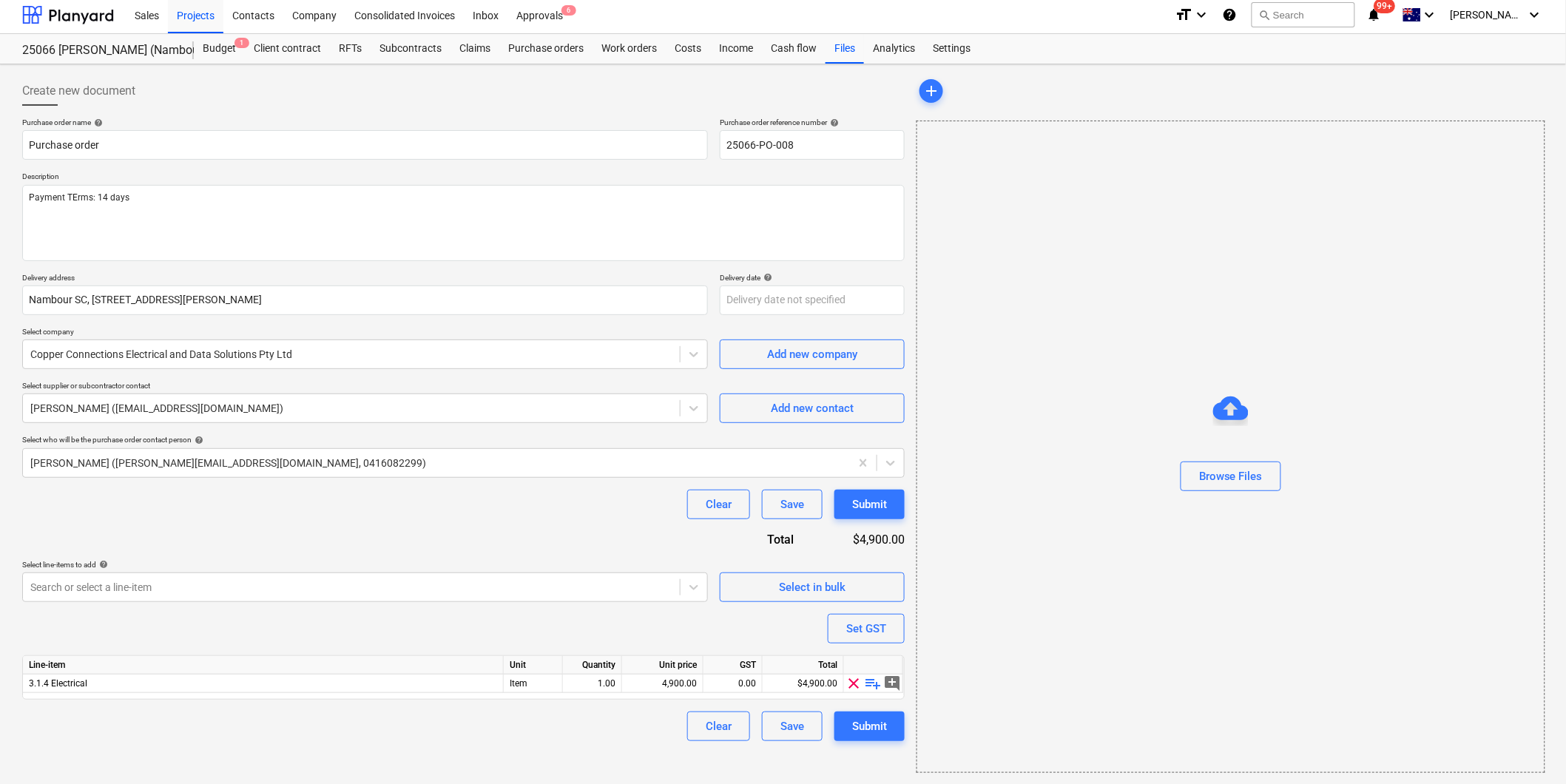
scroll to position [4, 0]
type textarea "x"
